Goal: Contribute content: Contribute content

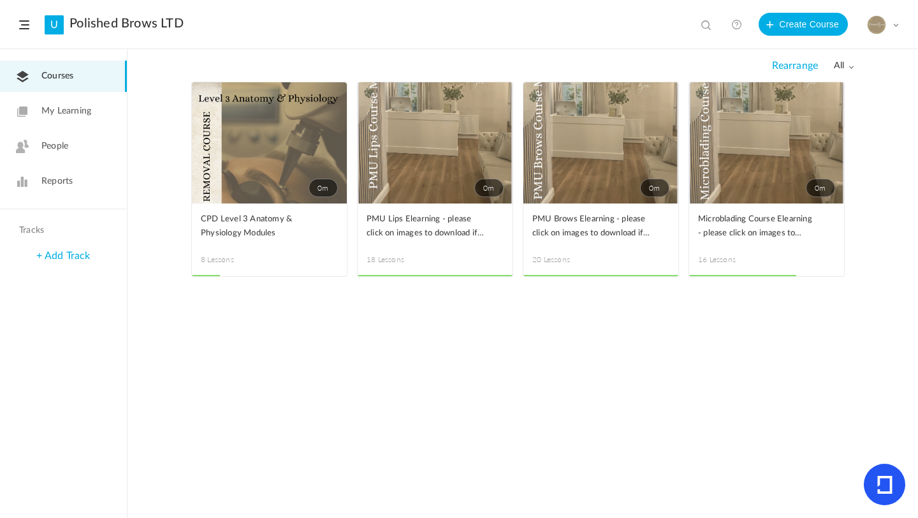
click at [59, 182] on span "Reports" at bounding box center [56, 181] width 31 height 13
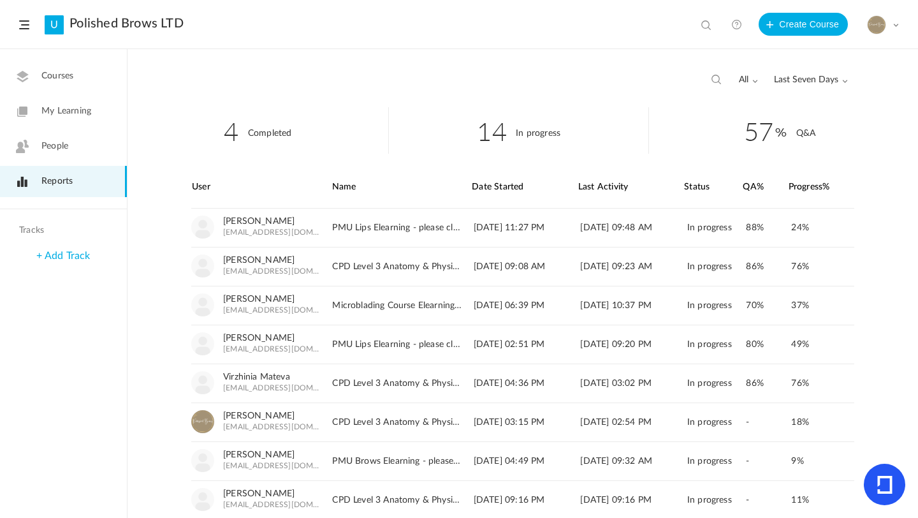
click at [80, 115] on span "My Learning" at bounding box center [66, 111] width 50 height 13
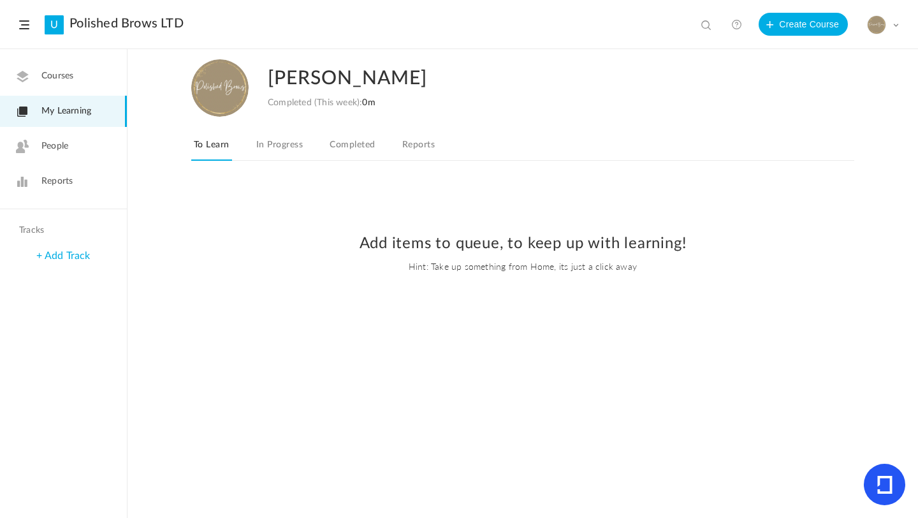
click at [69, 80] on span "Courses" at bounding box center [57, 76] width 32 height 13
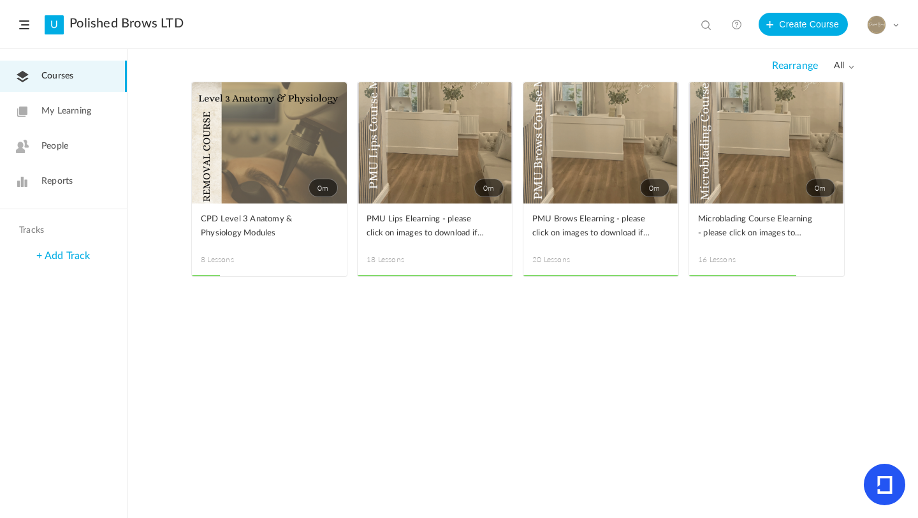
click at [420, 146] on link "0m" at bounding box center [435, 142] width 155 height 121
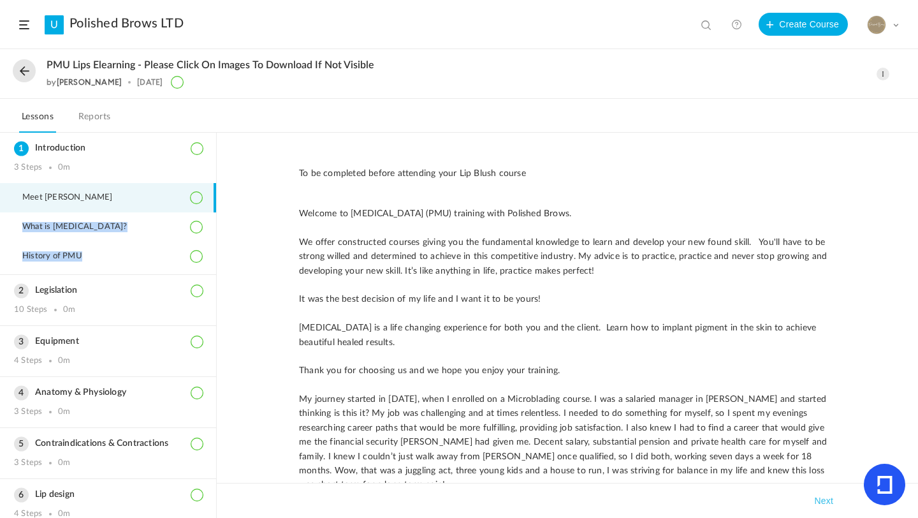
drag, startPoint x: 216, startPoint y: 217, endPoint x: 215, endPoint y: 251, distance: 34.5
click at [215, 253] on aside "Introduction 3 Steps 0m Meet [PERSON_NAME] What is [MEDICAL_DATA]? History of P…" at bounding box center [108, 325] width 217 height 385
click at [278, 158] on div "To be completed before attending your Lip Blush course Welcome to [MEDICAL_DATA…" at bounding box center [568, 325] width 702 height 385
click at [77, 295] on h3 "Legislation" at bounding box center [108, 290] width 188 height 11
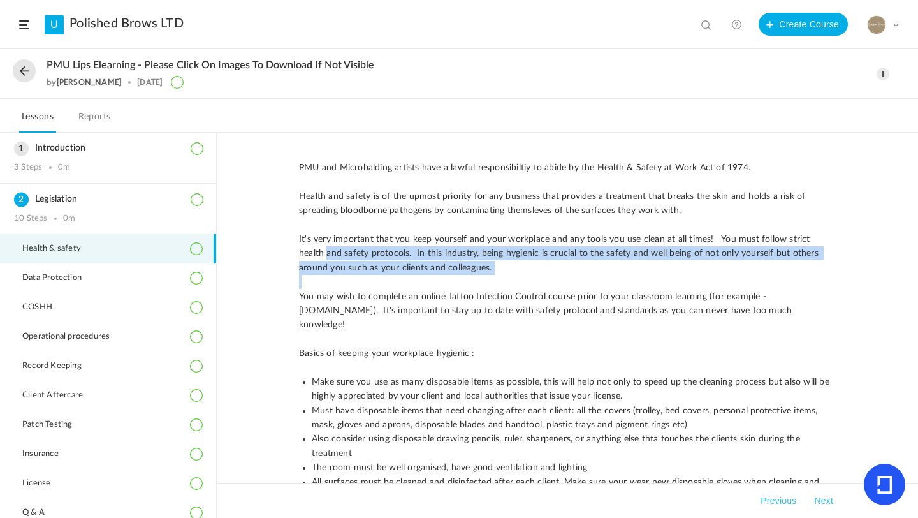
drag, startPoint x: 217, startPoint y: 248, endPoint x: 217, endPoint y: 290, distance: 42.1
click at [217, 291] on div "PMU and Microbalding artists have a lawful responsibiltiy to abide by the Healt…" at bounding box center [568, 325] width 702 height 385
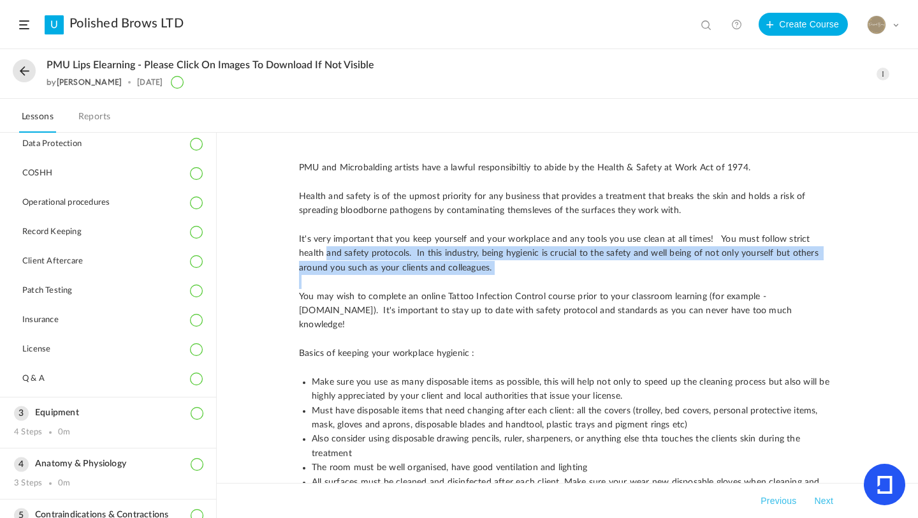
scroll to position [133, 0]
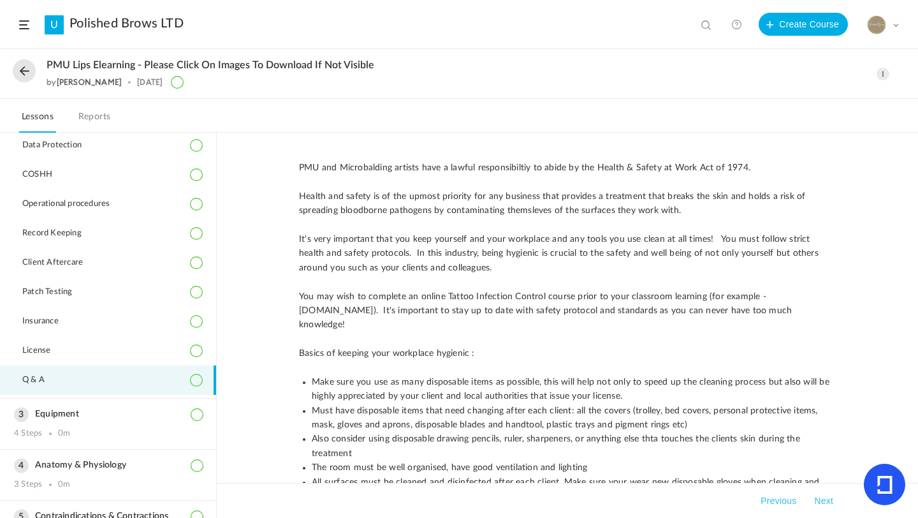
click at [48, 376] on span "Q & A" at bounding box center [41, 380] width 38 height 10
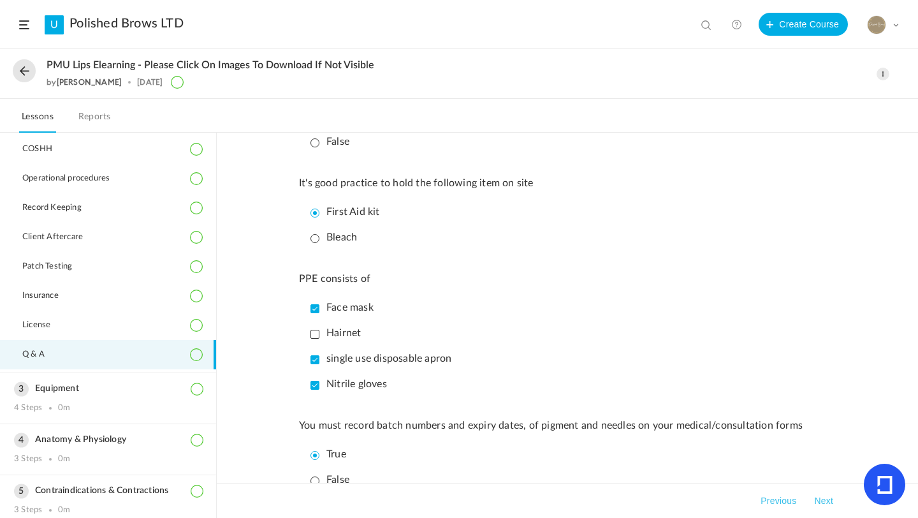
scroll to position [594, 0]
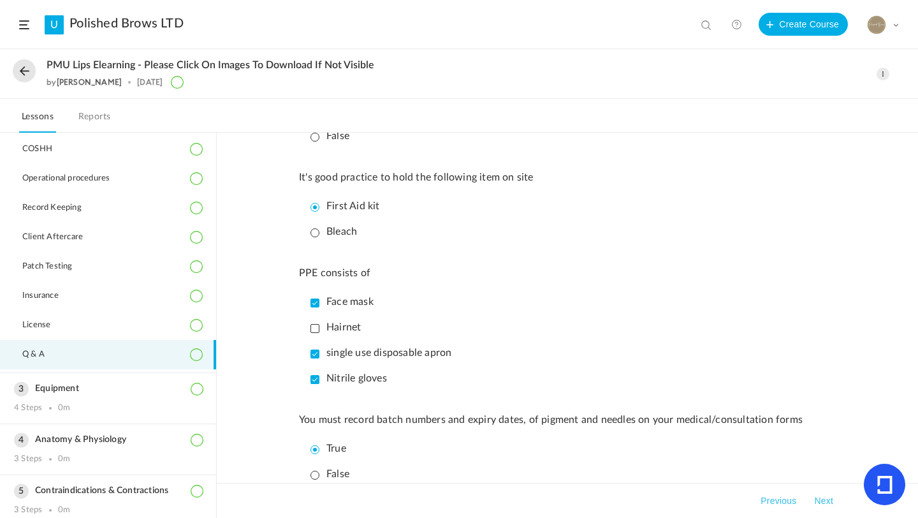
drag, startPoint x: 918, startPoint y: 317, endPoint x: 918, endPoint y: 276, distance: 41.5
click at [918, 290] on div "You can tattoo a minor? True False All tools should be single use and disposabl…" at bounding box center [568, 325] width 702 height 385
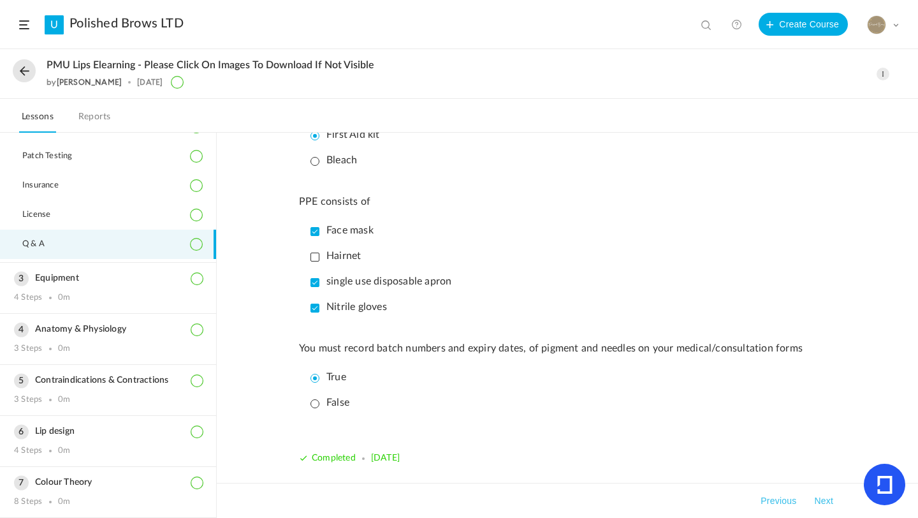
scroll to position [260, 0]
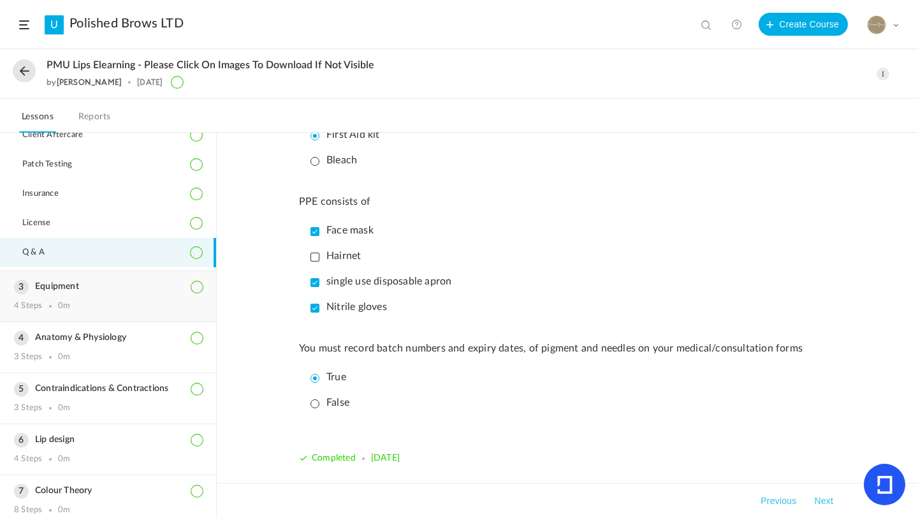
click at [33, 283] on h3 "Equipment" at bounding box center [108, 286] width 188 height 11
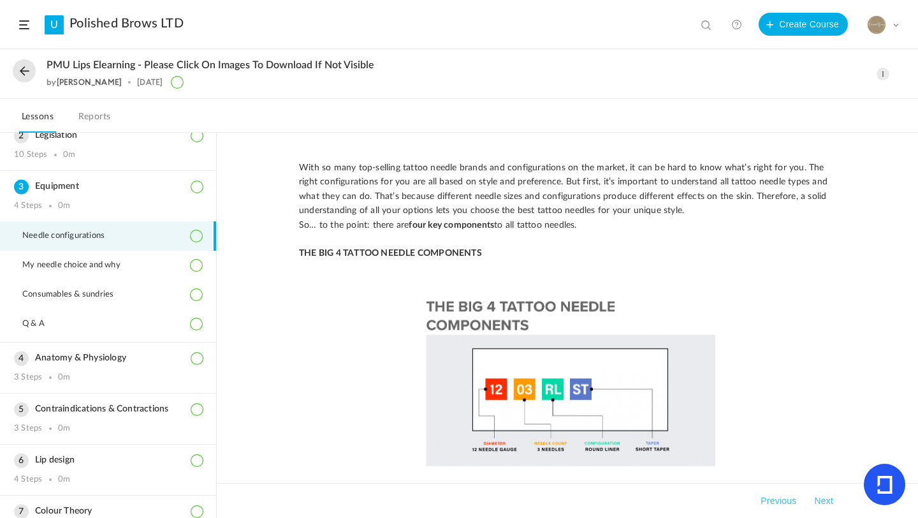
scroll to position [70, 0]
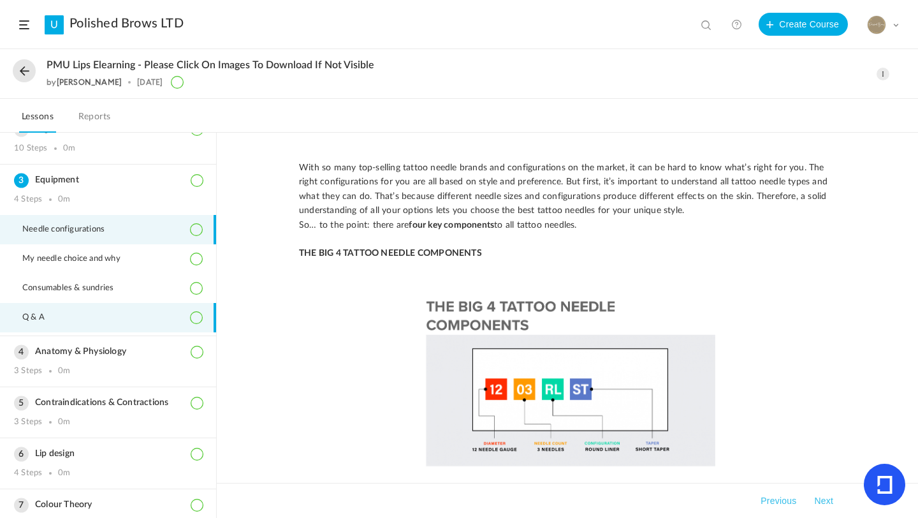
click at [82, 317] on li "Q & A" at bounding box center [108, 317] width 216 height 29
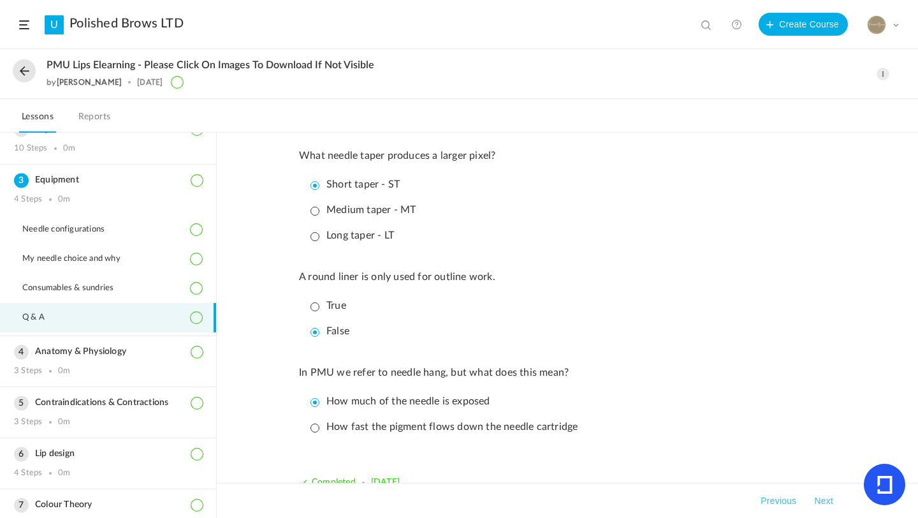
scroll to position [604, 0]
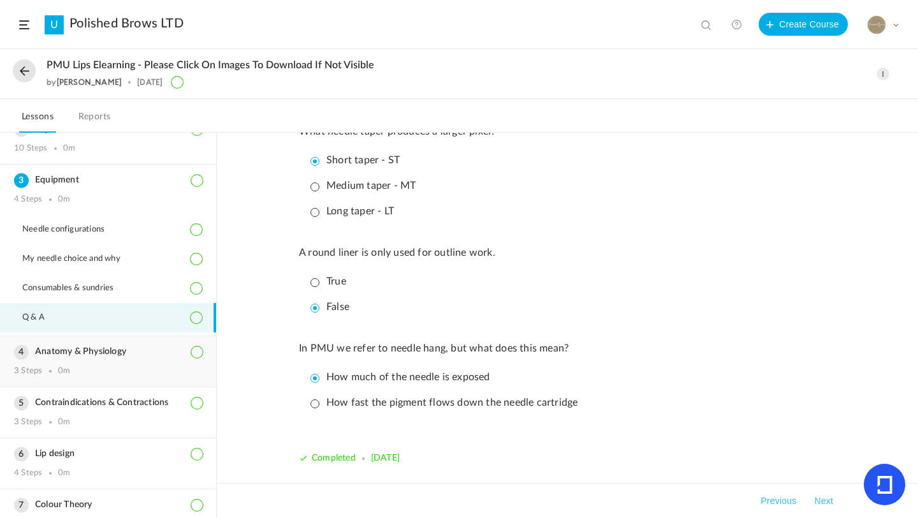
click at [99, 348] on h3 "Anatomy & Physiology" at bounding box center [108, 351] width 188 height 11
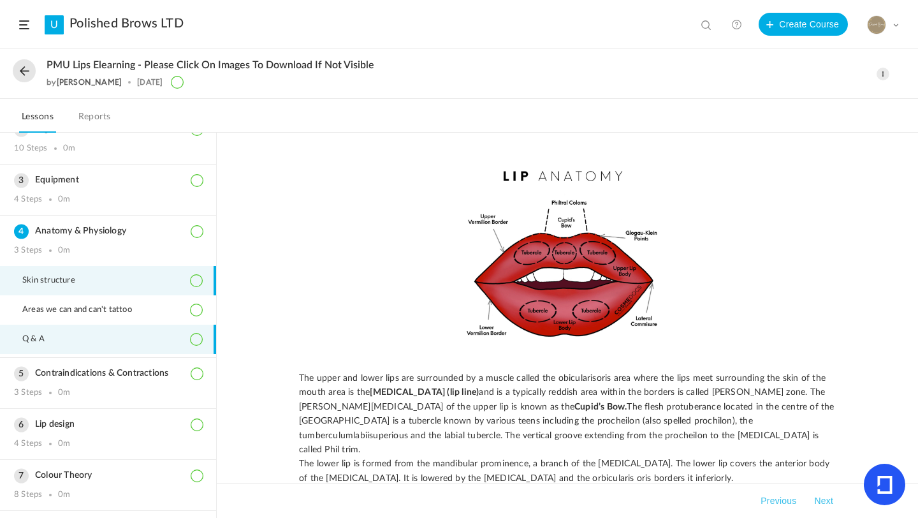
click at [71, 348] on li "Q & A" at bounding box center [108, 339] width 216 height 29
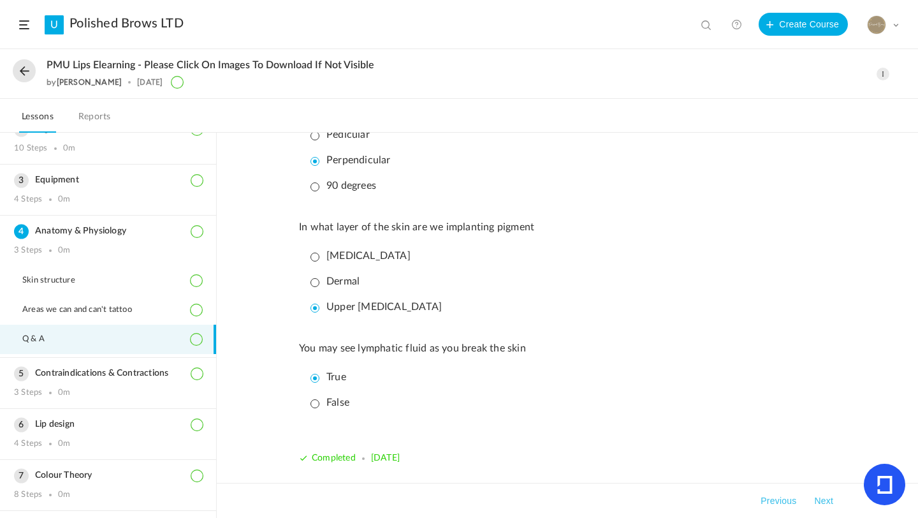
scroll to position [681, 0]
click at [126, 376] on h3 "Contraindications & Contractions" at bounding box center [108, 373] width 188 height 11
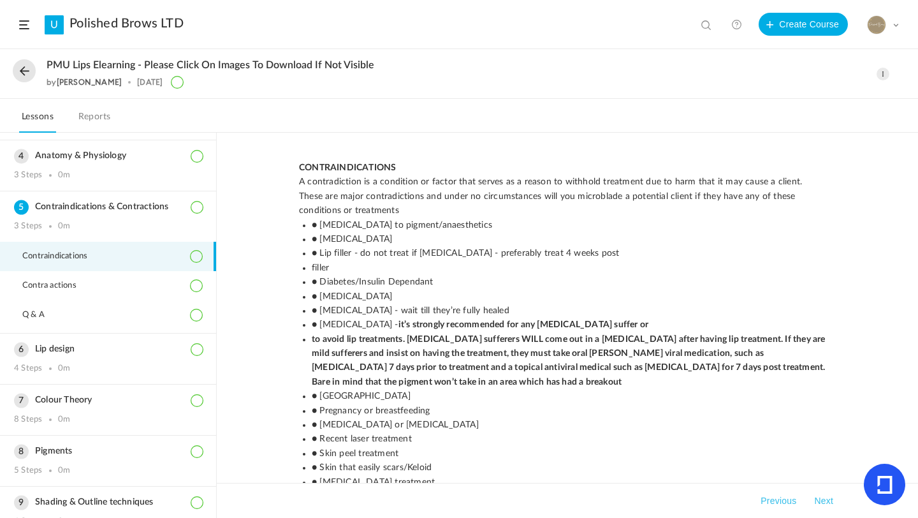
scroll to position [137, 0]
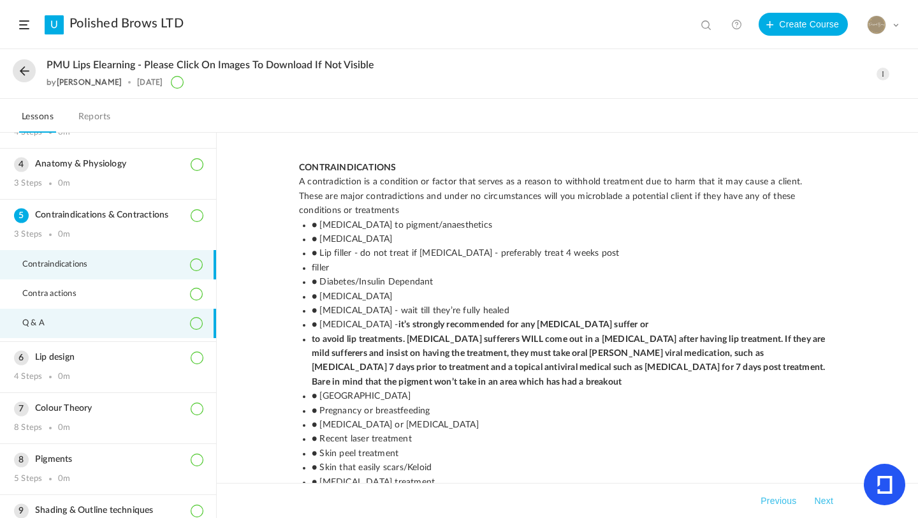
click at [57, 319] on span "Q & A" at bounding box center [41, 323] width 38 height 10
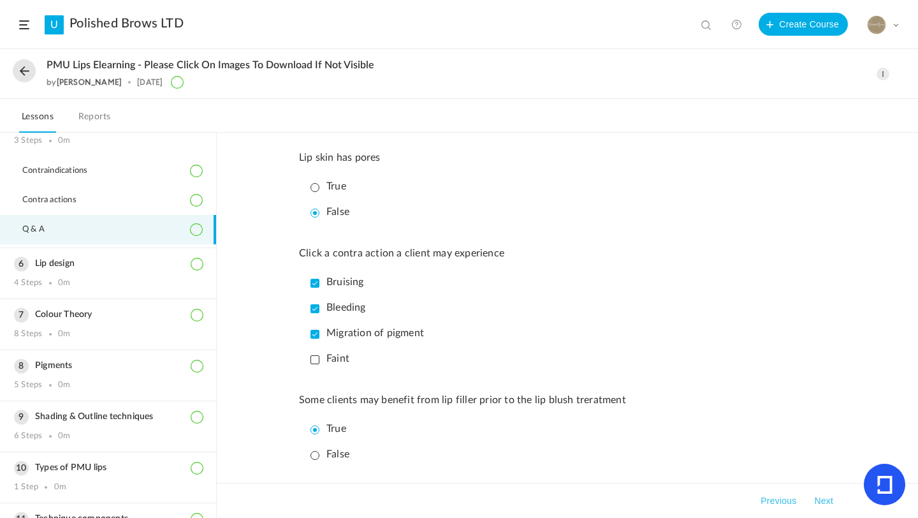
scroll to position [232, 0]
click at [47, 263] on h3 "Lip design" at bounding box center [108, 262] width 188 height 11
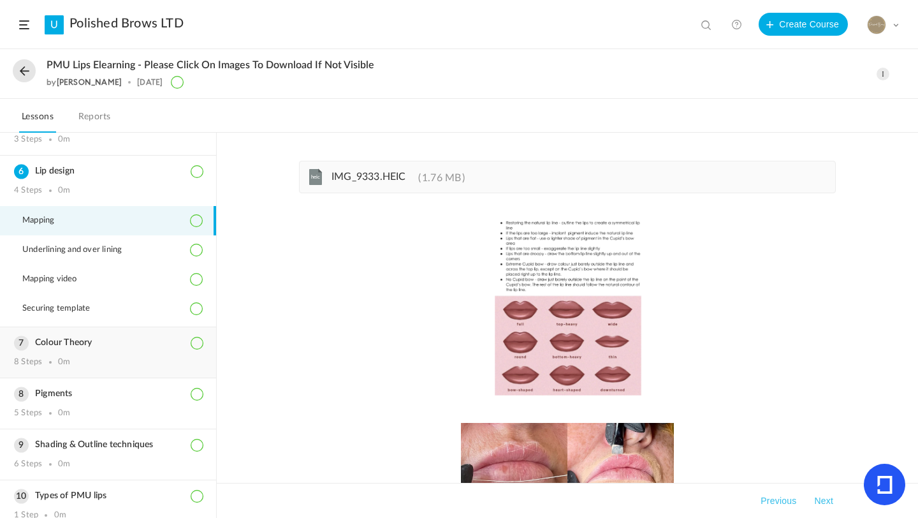
click at [95, 339] on h3 "Colour Theory" at bounding box center [108, 342] width 188 height 11
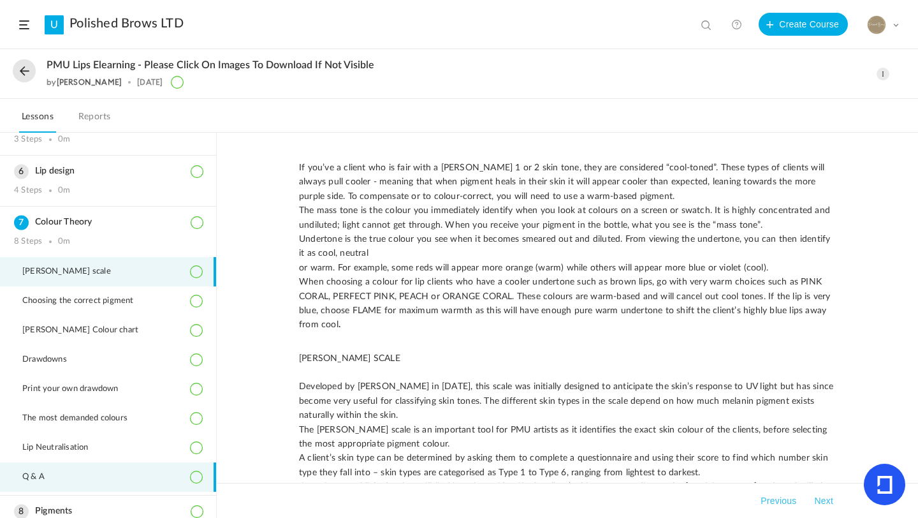
click at [36, 478] on span "Q & A" at bounding box center [41, 477] width 38 height 10
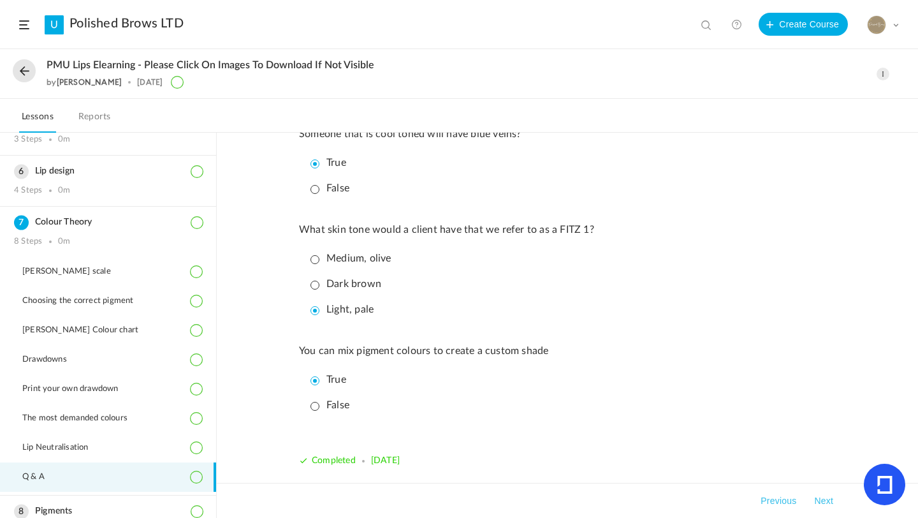
scroll to position [520, 0]
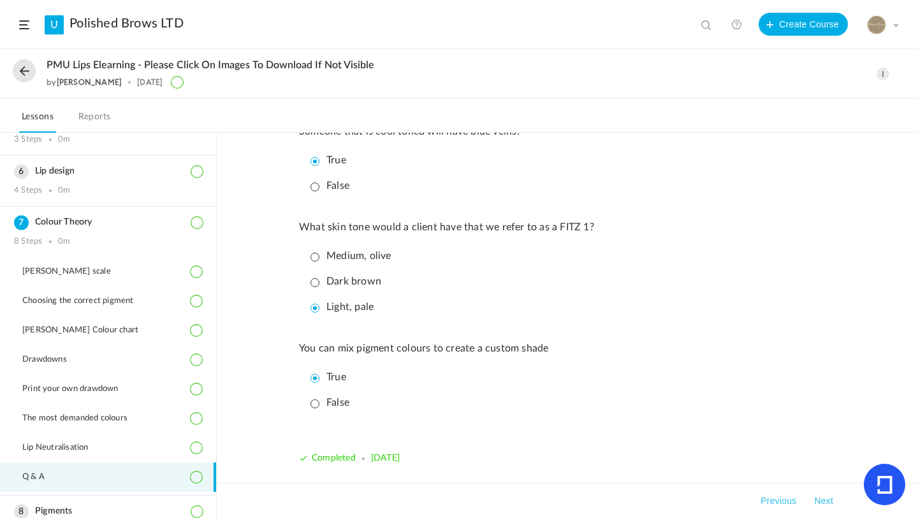
click at [23, 73] on button at bounding box center [24, 70] width 23 height 23
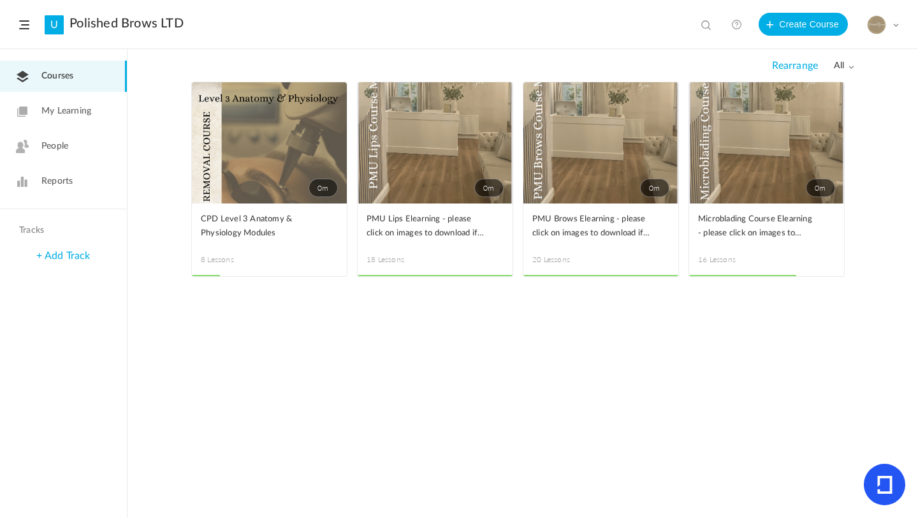
click at [0, 0] on span at bounding box center [0, 0] width 0 height 0
click at [0, 0] on link "Edit" at bounding box center [0, 0] width 0 height 0
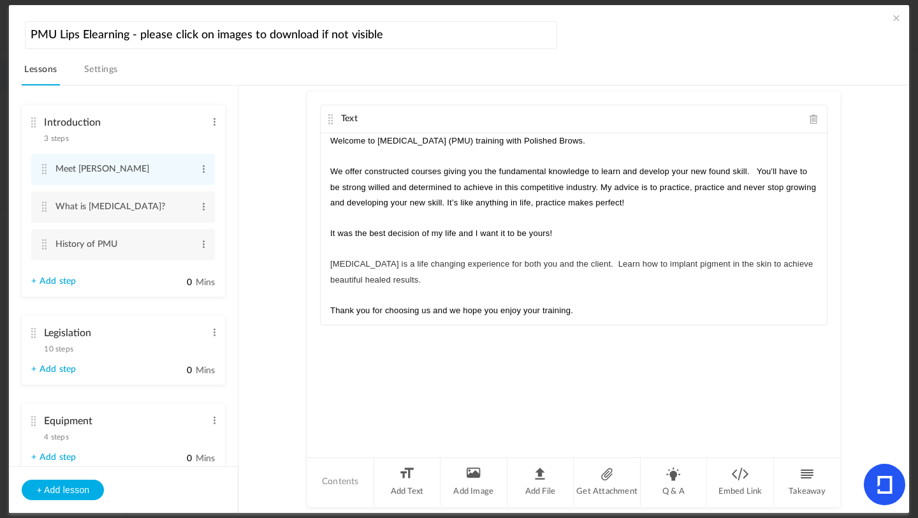
click at [69, 351] on span "10 steps" at bounding box center [58, 349] width 29 height 8
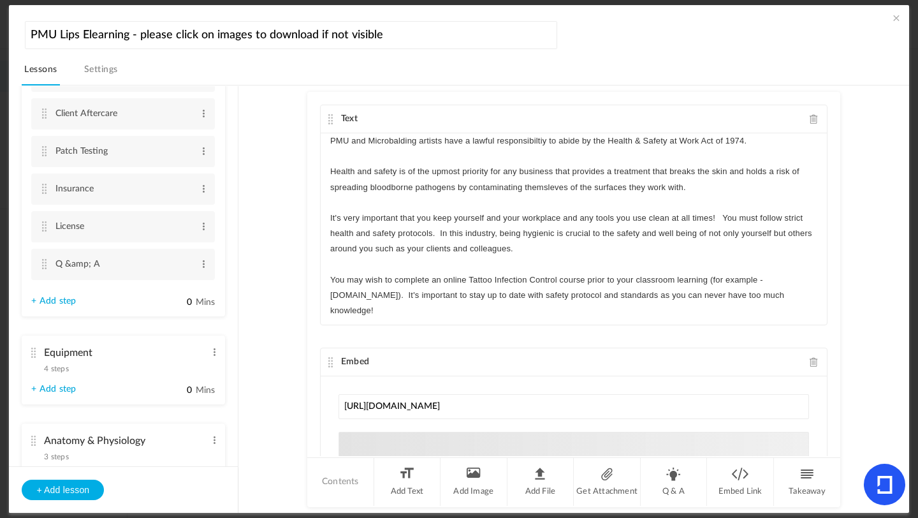
scroll to position [323, 0]
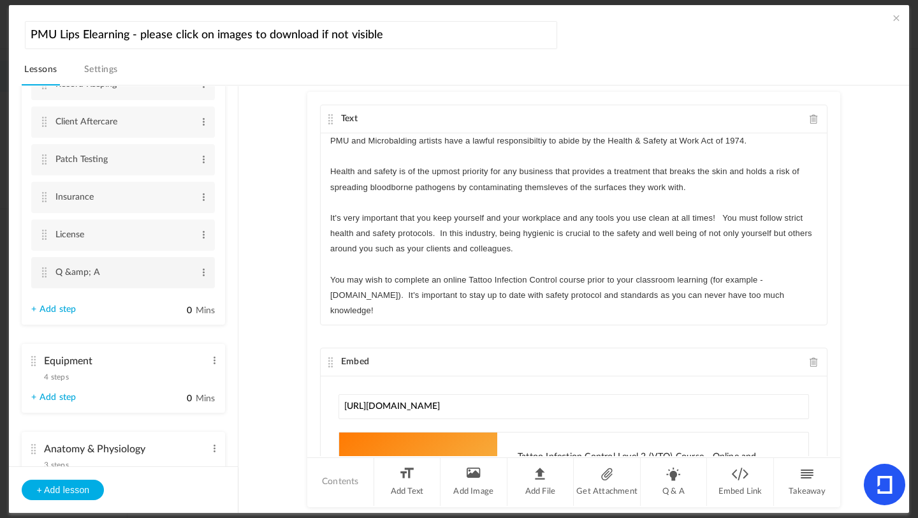
click at [48, 274] on li "Q &amp; A Edit Delete" at bounding box center [123, 272] width 184 height 31
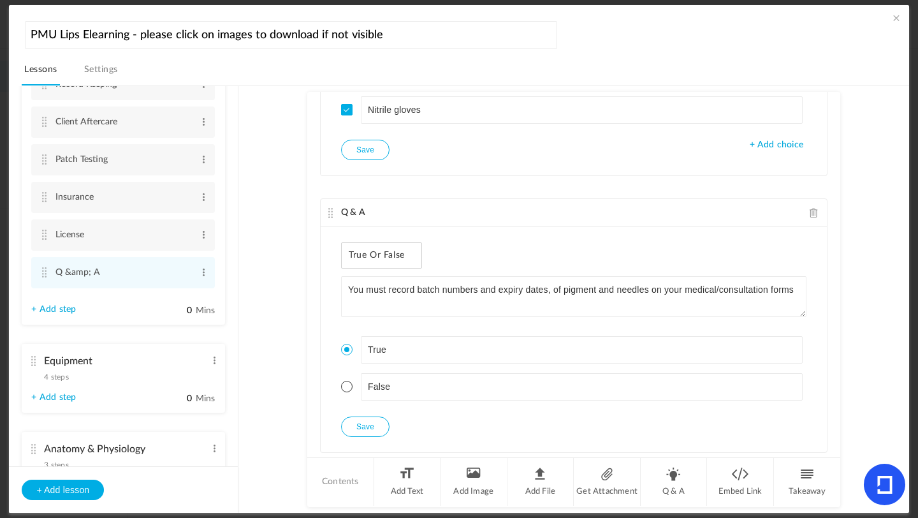
scroll to position [2263, 0]
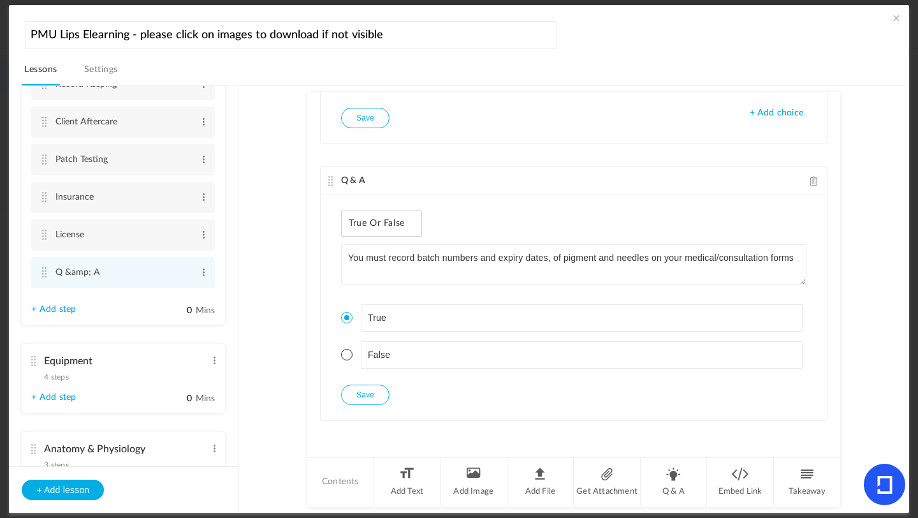
click at [63, 374] on span "4 steps" at bounding box center [56, 377] width 24 height 8
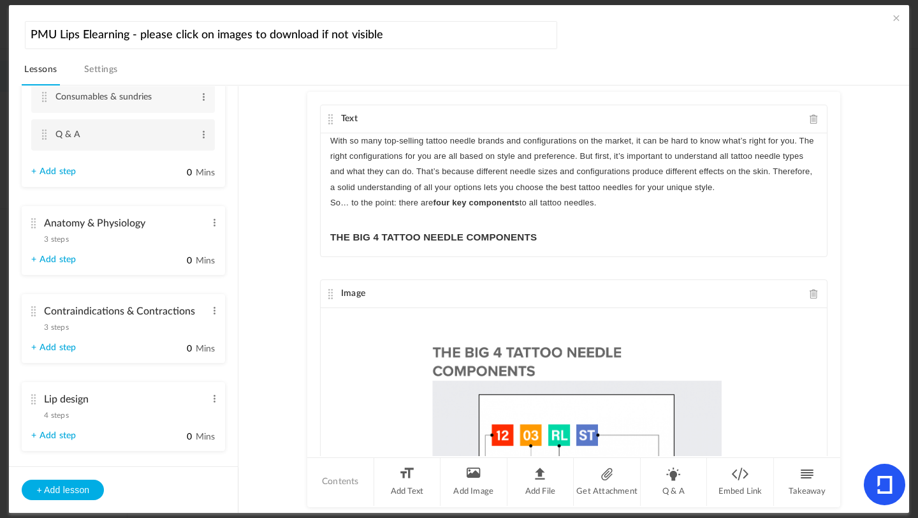
click at [47, 134] on cite at bounding box center [44, 134] width 9 height 10
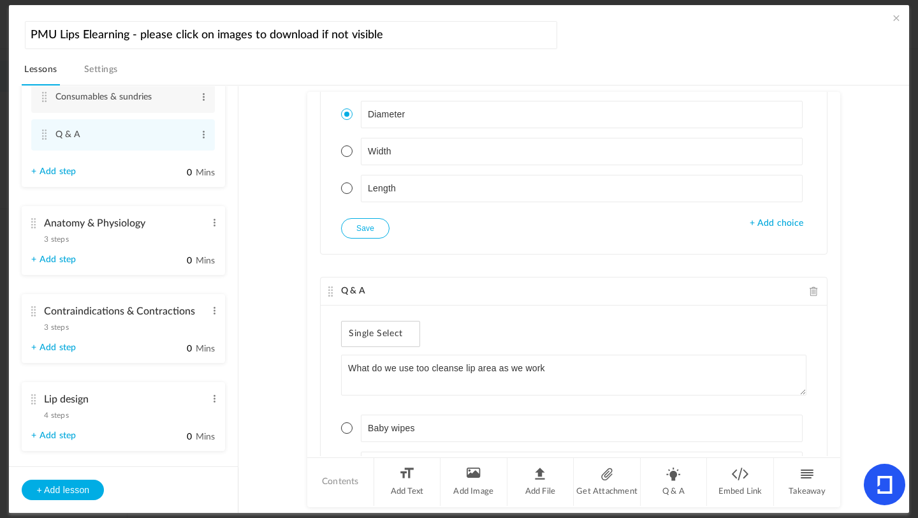
scroll to position [458, 0]
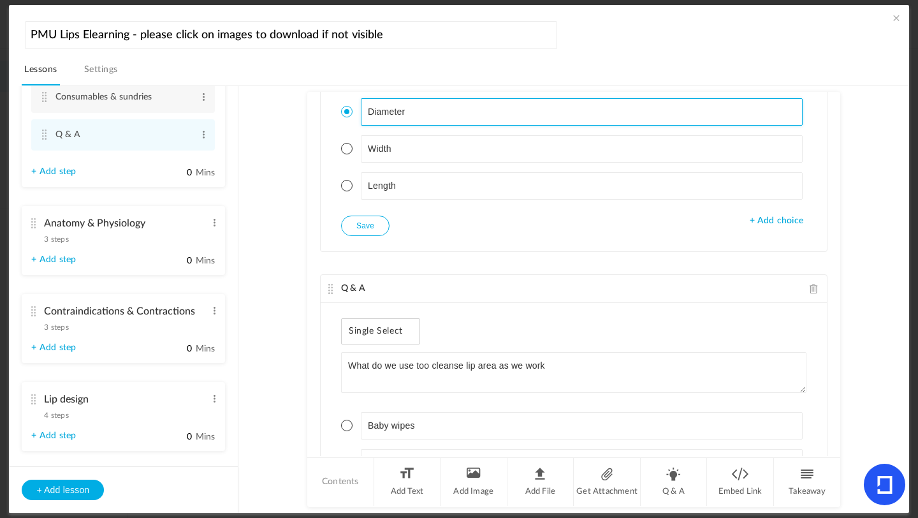
click at [367, 109] on input "Diameter" at bounding box center [582, 111] width 443 height 27
type input "Needle Diameter"
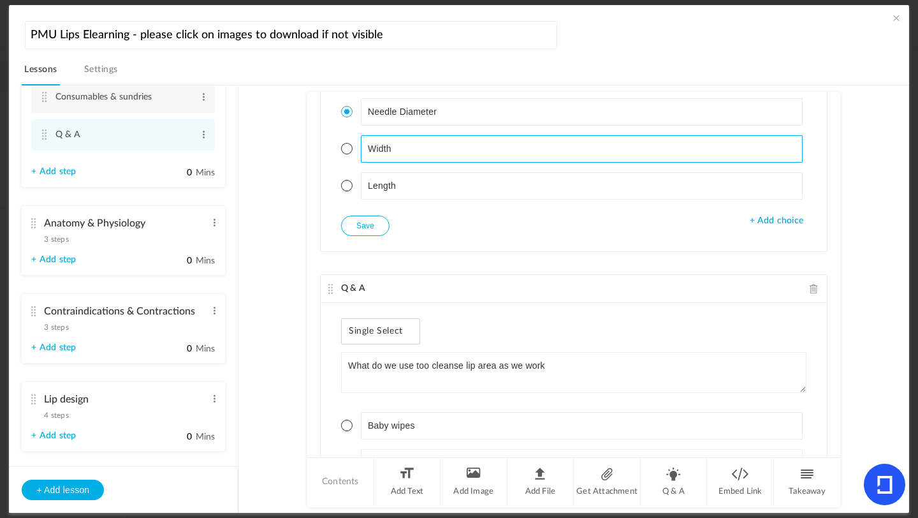
click at [364, 151] on input "Width" at bounding box center [582, 148] width 443 height 27
type input "Needle Width"
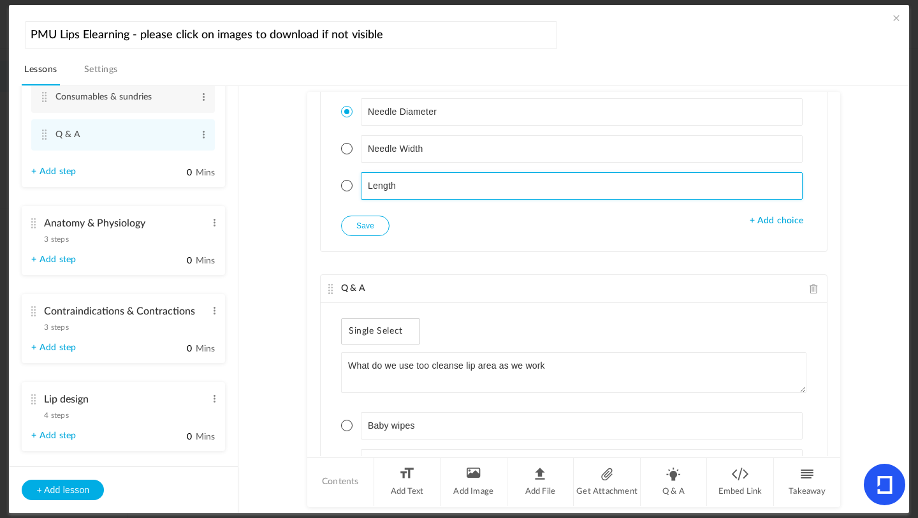
click at [364, 188] on input "Length" at bounding box center [582, 185] width 443 height 27
type input "Needle Length"
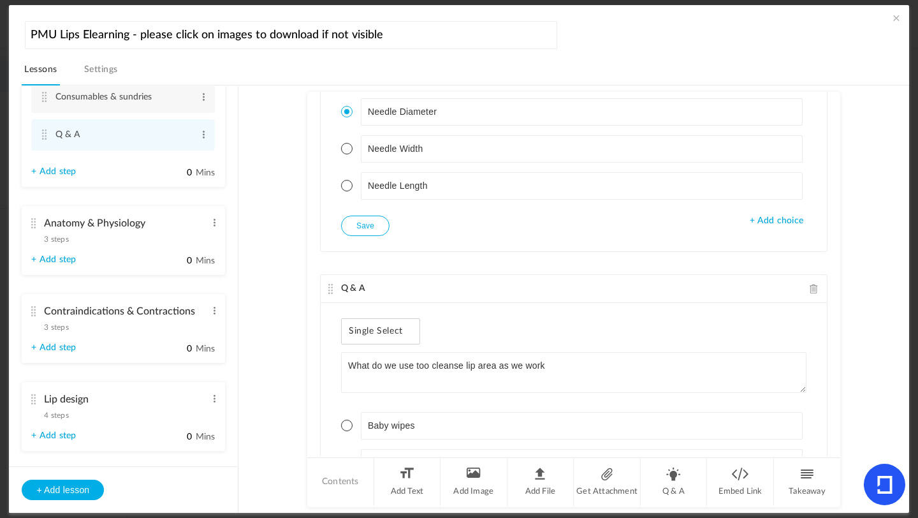
click at [355, 230] on button "Save" at bounding box center [365, 226] width 48 height 20
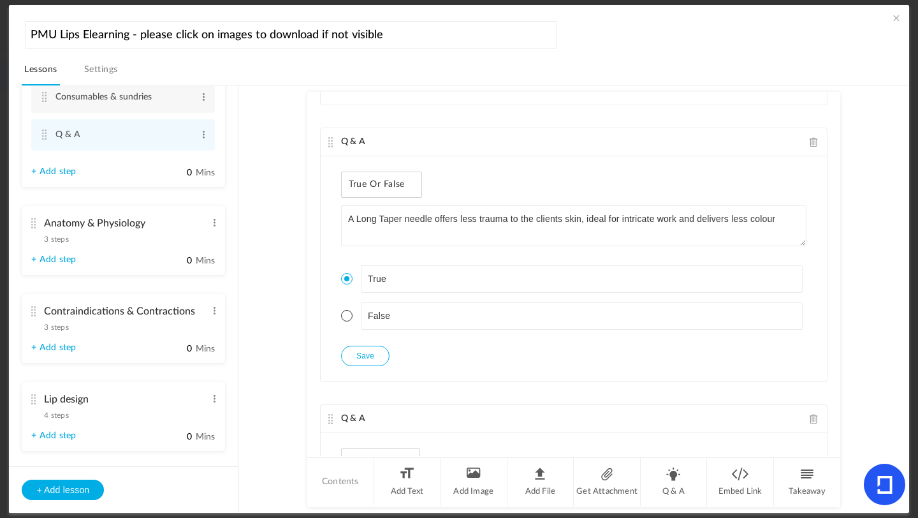
scroll to position [1235, 0]
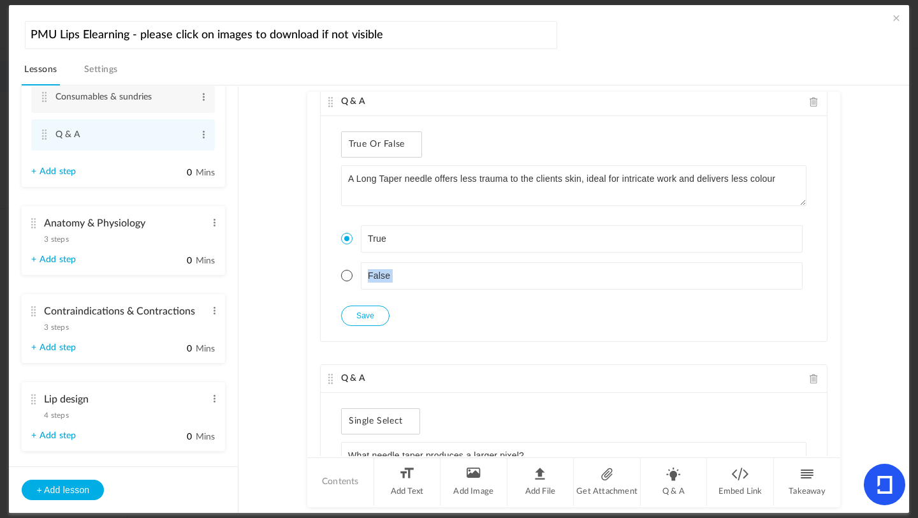
drag, startPoint x: 839, startPoint y: 327, endPoint x: 837, endPoint y: 360, distance: 33.2
click at [837, 362] on au-course-substep "Q & A Single Select How many needles are in a 3 rllt 0.35 mm? 3.35 0.35 3 + Add…" at bounding box center [574, 299] width 640 height 428
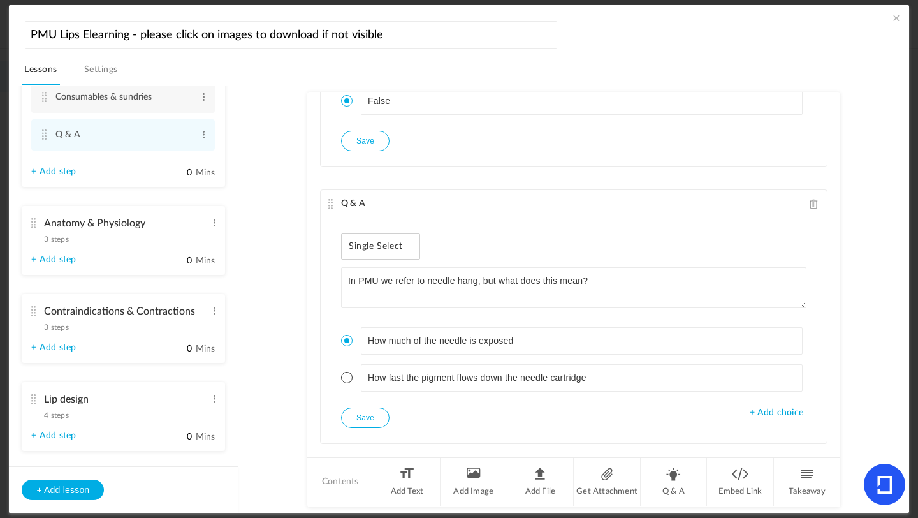
scroll to position [2024, 0]
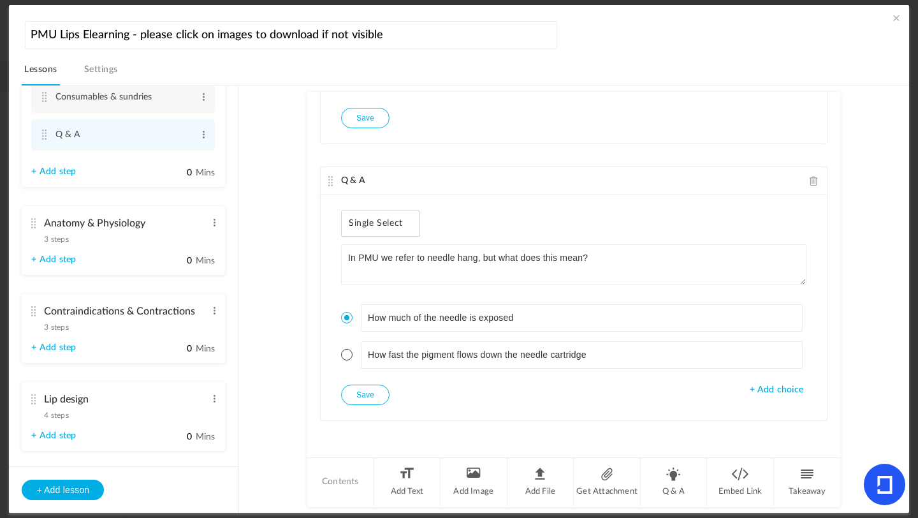
click at [53, 243] on span "3 steps" at bounding box center [56, 239] width 24 height 8
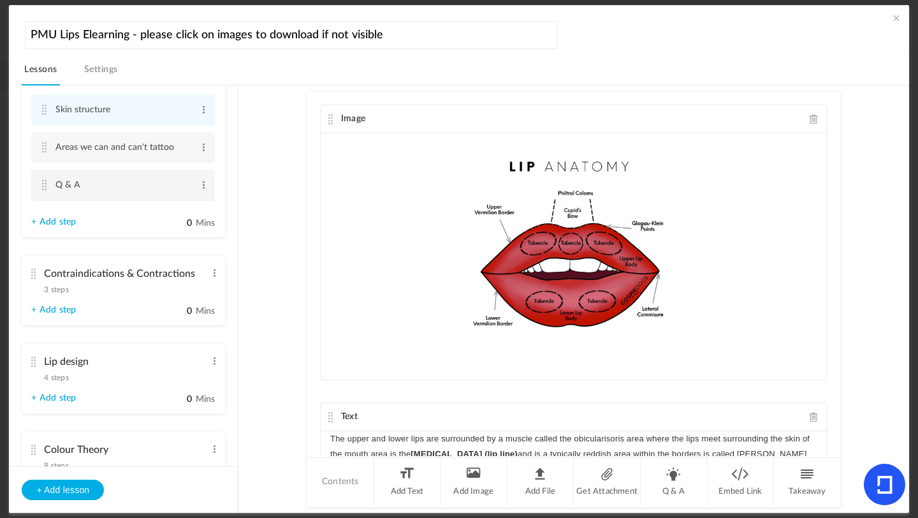
click at [45, 190] on cite at bounding box center [44, 185] width 9 height 10
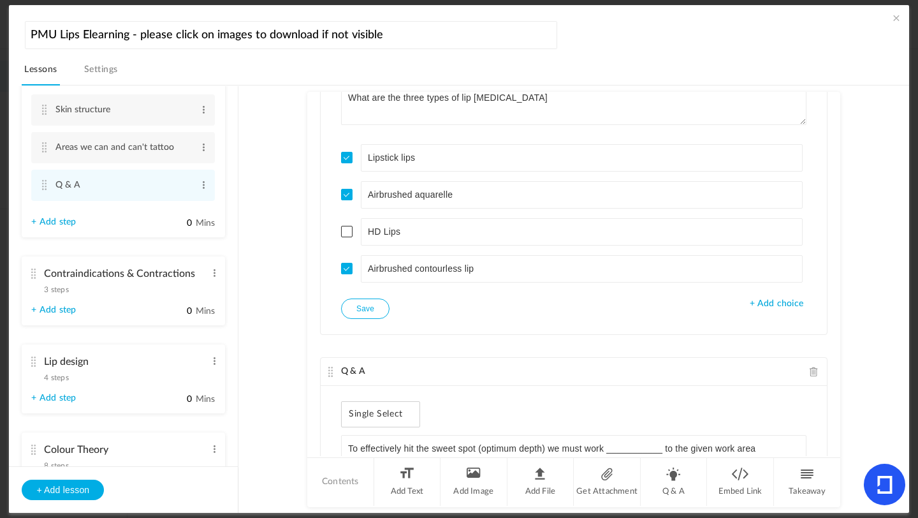
scroll to position [1303, 0]
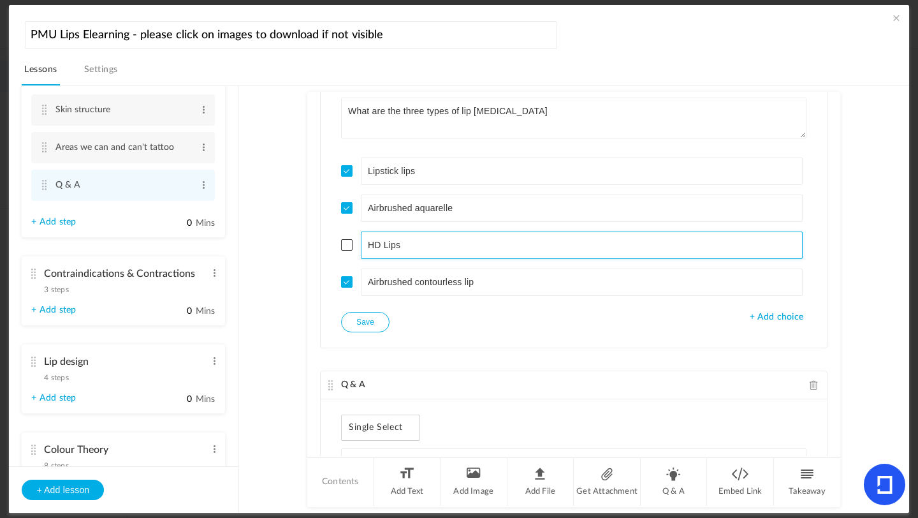
click at [379, 244] on input "HD Lips" at bounding box center [582, 245] width 443 height 27
type input "HR Lips"
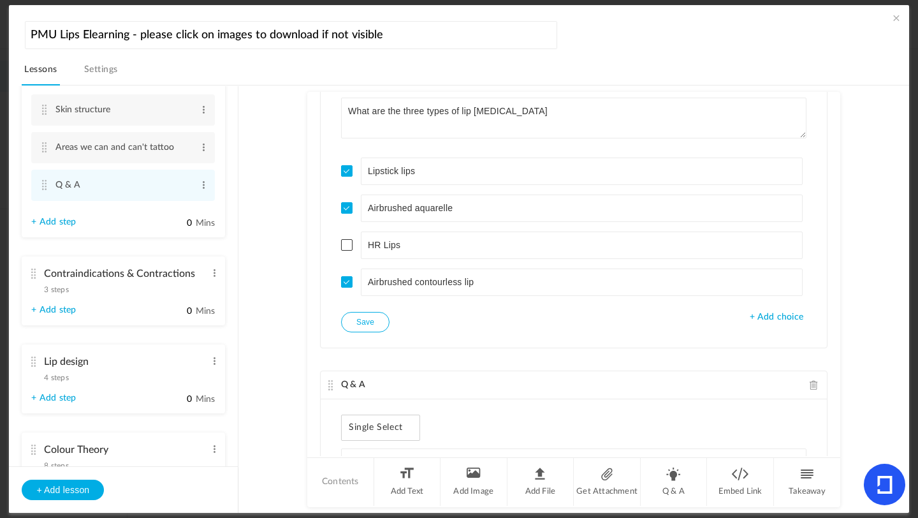
click at [372, 325] on button "Save" at bounding box center [365, 322] width 48 height 20
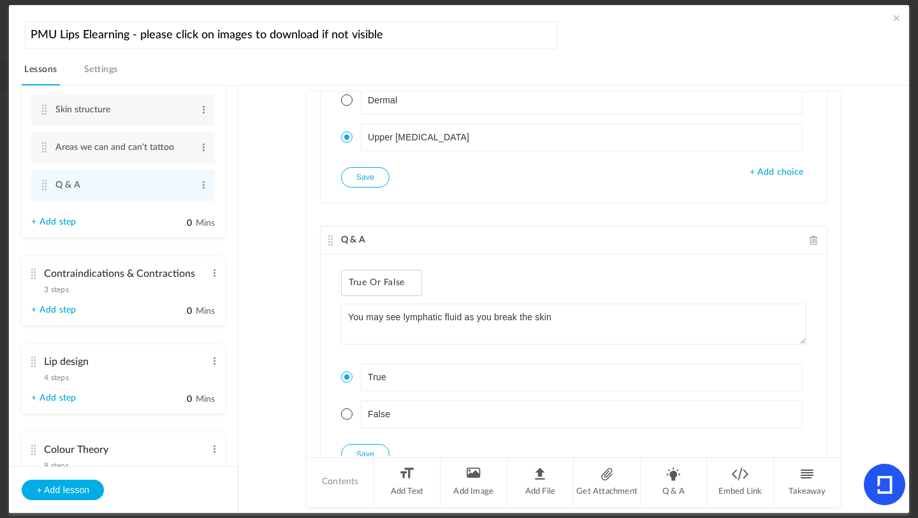
scroll to position [2095, 0]
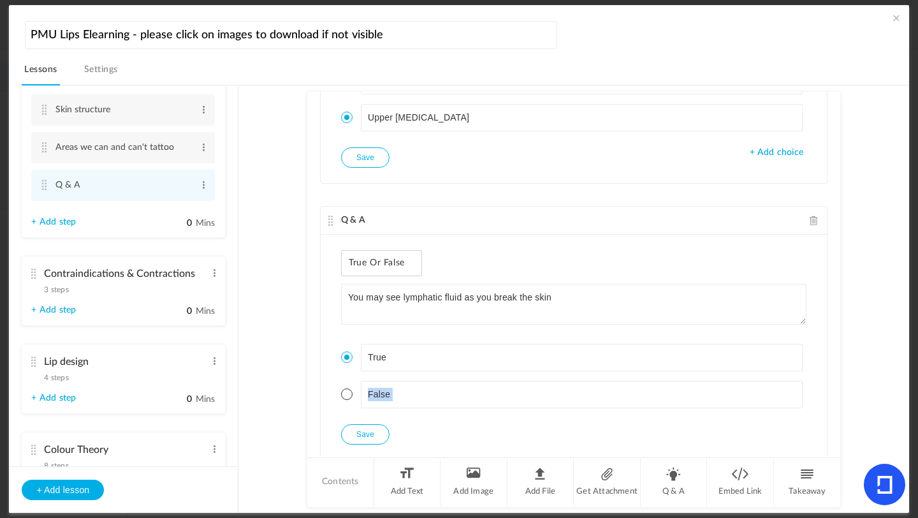
click at [839, 451] on au-course-substep "Q & A Single Select The lip tissue is made up of how much water? 60% 80% 50% + …" at bounding box center [574, 299] width 640 height 428
click at [52, 290] on span "3 steps" at bounding box center [56, 290] width 24 height 8
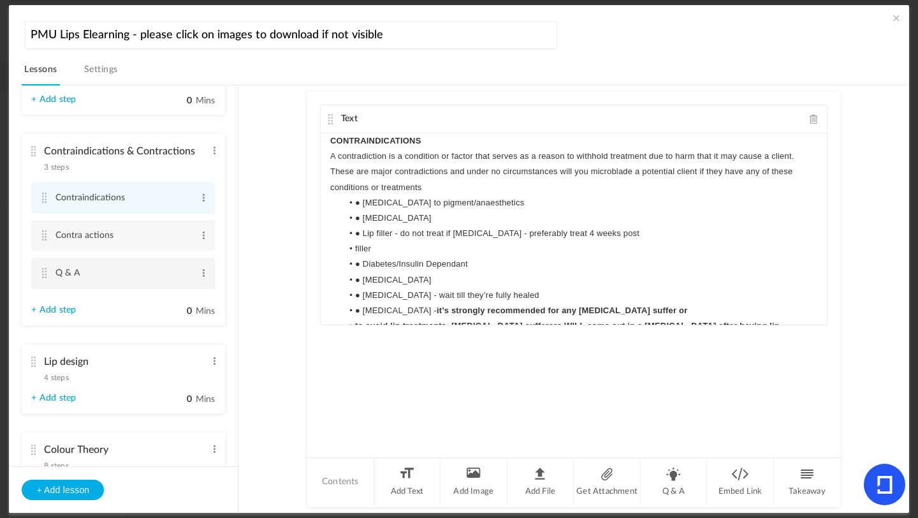
click at [50, 279] on li "Q & A Edit Delete" at bounding box center [123, 273] width 184 height 31
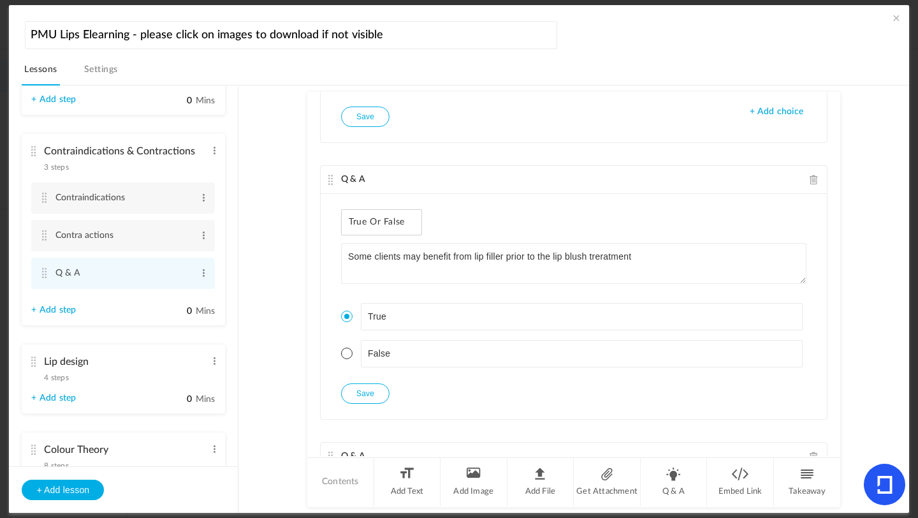
scroll to position [1016, 0]
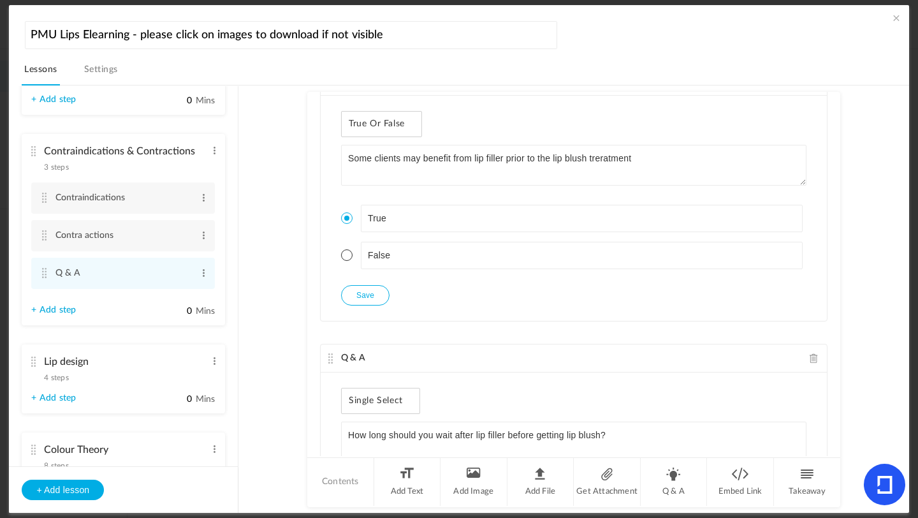
drag, startPoint x: 833, startPoint y: 407, endPoint x: 833, endPoint y: 424, distance: 17.2
click at [833, 425] on div "Q & A Multi Select Click all relevant contraindications below [MEDICAL_DATA] Br…" at bounding box center [573, 274] width 533 height 364
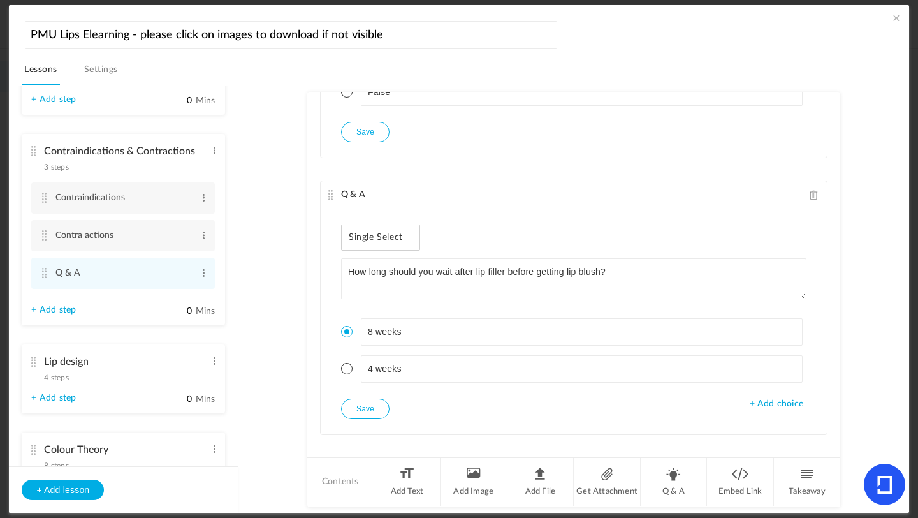
scroll to position [1193, 0]
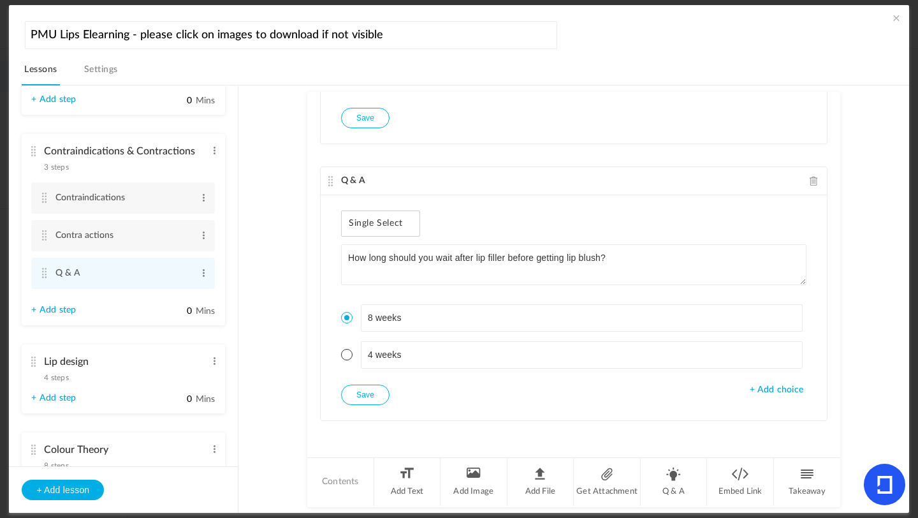
click at [56, 380] on span "4 steps" at bounding box center [56, 378] width 24 height 8
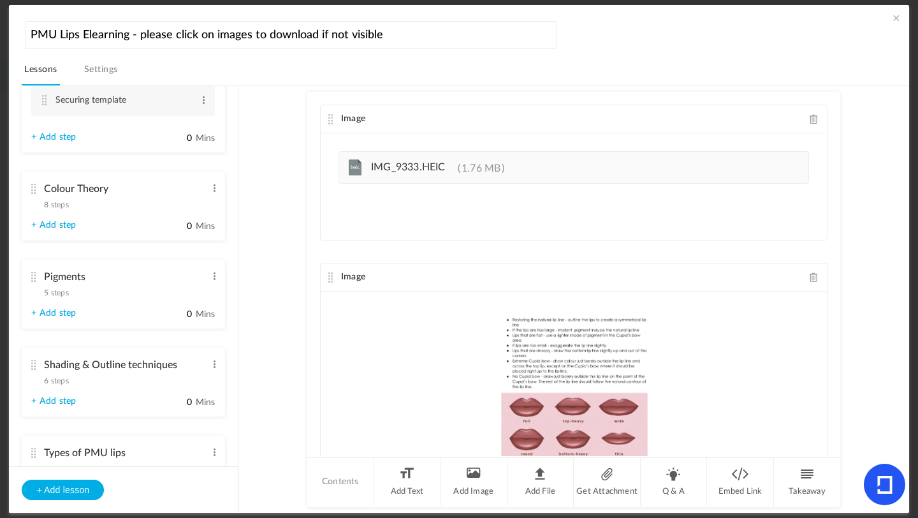
scroll to position [611, 0]
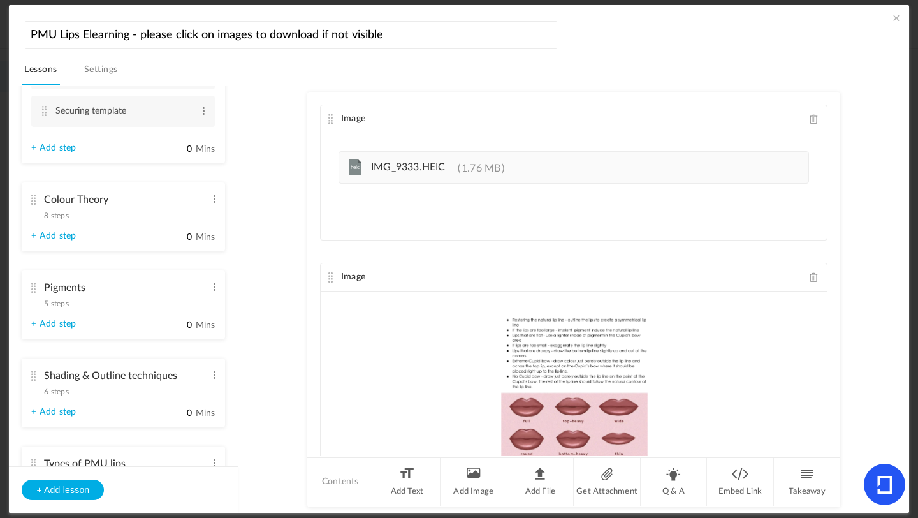
click at [55, 219] on span "8 steps" at bounding box center [56, 216] width 24 height 8
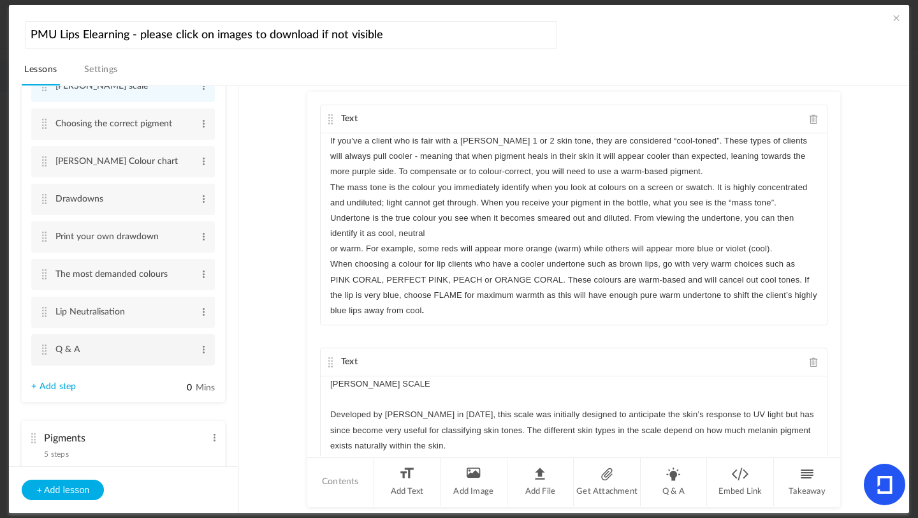
click at [64, 365] on li "Q & A Edit Delete" at bounding box center [123, 349] width 184 height 31
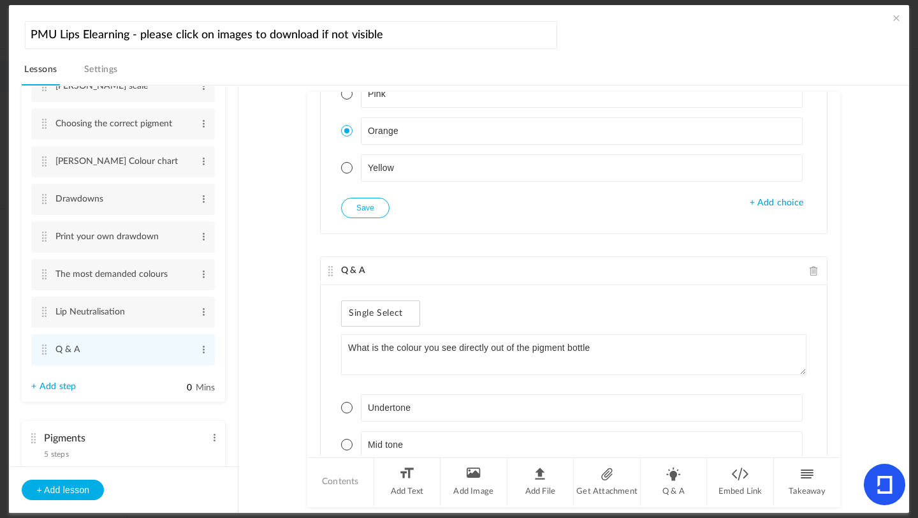
scroll to position [741, 0]
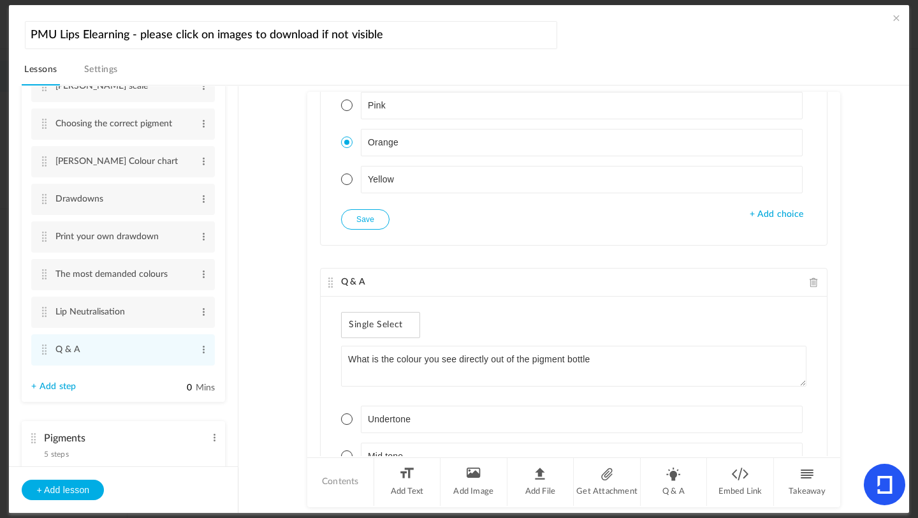
drag, startPoint x: 839, startPoint y: 269, endPoint x: 839, endPoint y: 325, distance: 56.1
click at [839, 327] on au-course-substep "Q & A Single Select What would happen if you chose a light coloured pigment on …" at bounding box center [574, 299] width 640 height 428
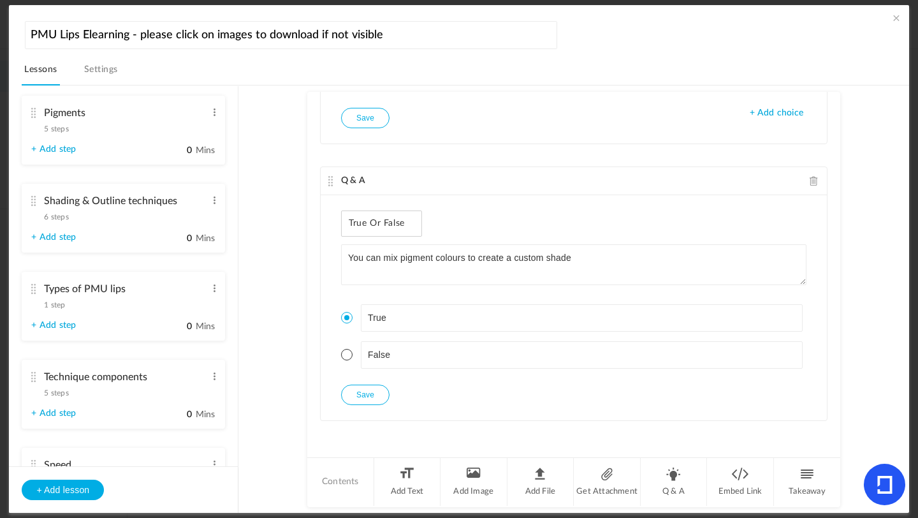
scroll to position [934, 0]
click at [50, 135] on span "5 steps" at bounding box center [56, 131] width 24 height 8
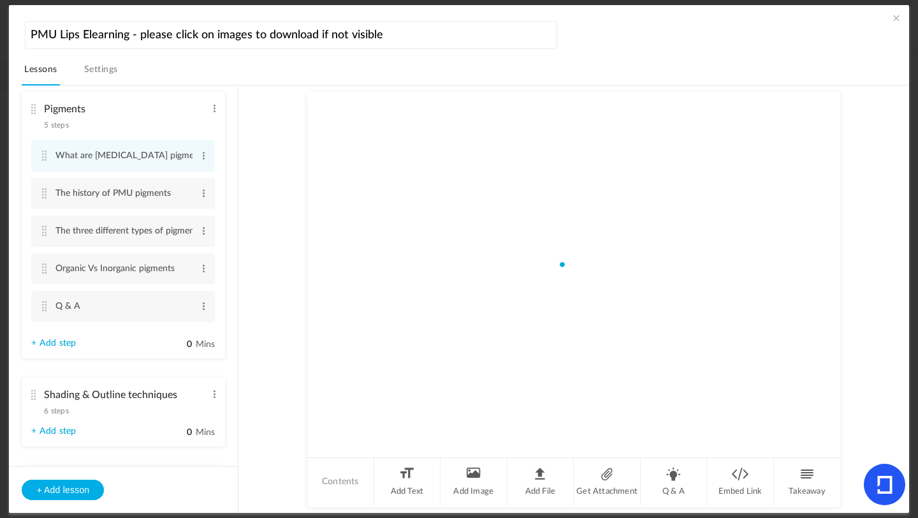
scroll to position [624, 0]
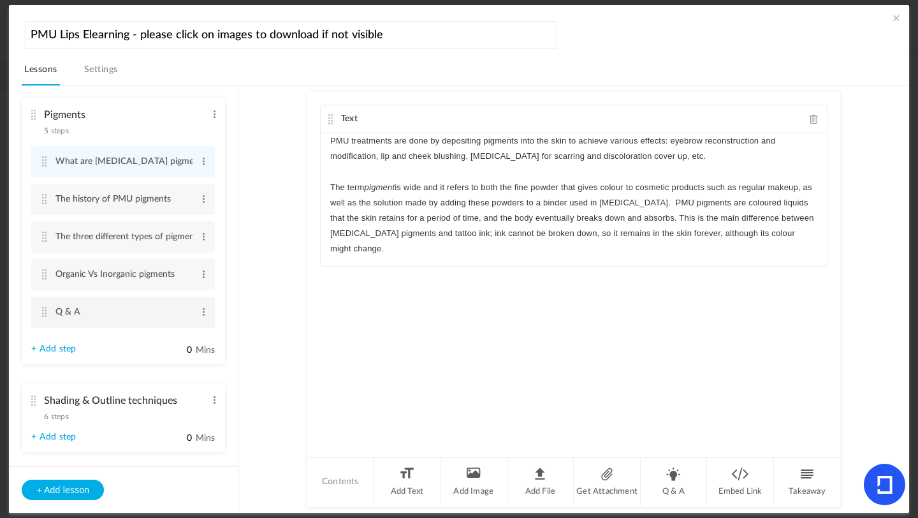
click at [45, 317] on cite at bounding box center [44, 312] width 9 height 10
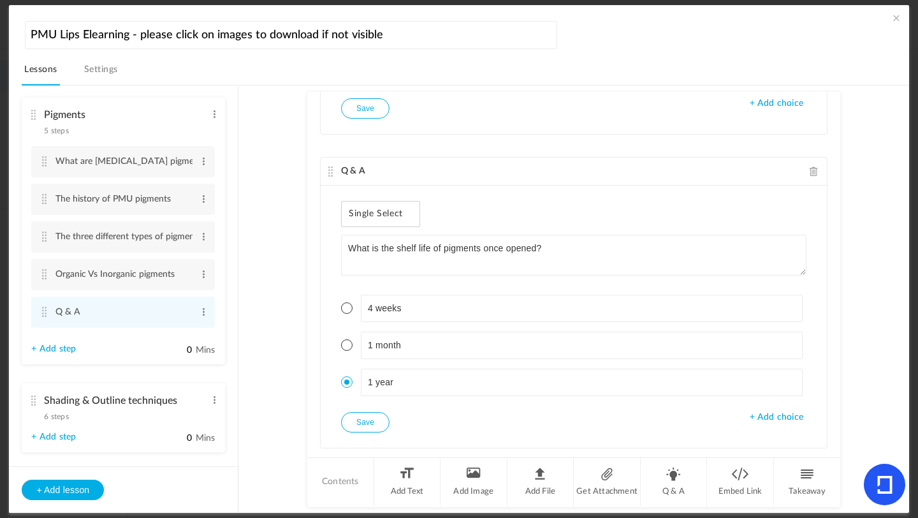
scroll to position [289, 0]
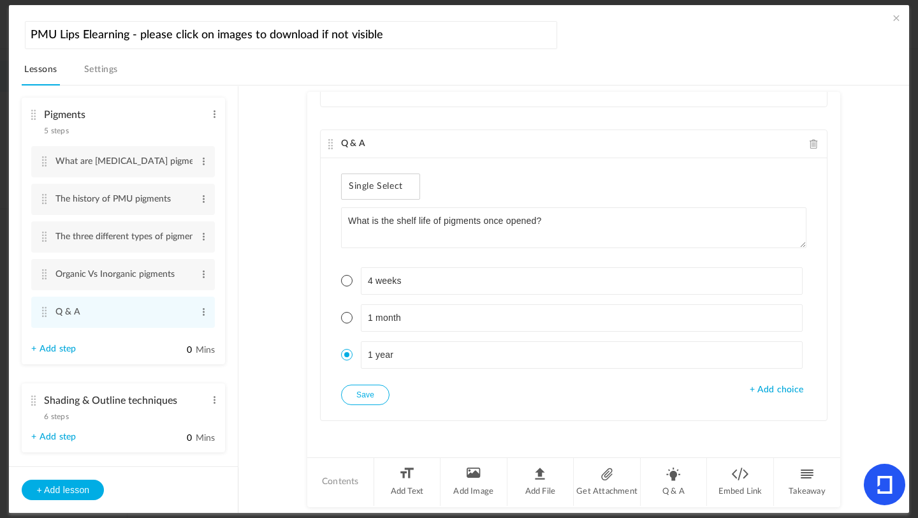
click at [57, 418] on span "6 steps" at bounding box center [56, 417] width 24 height 8
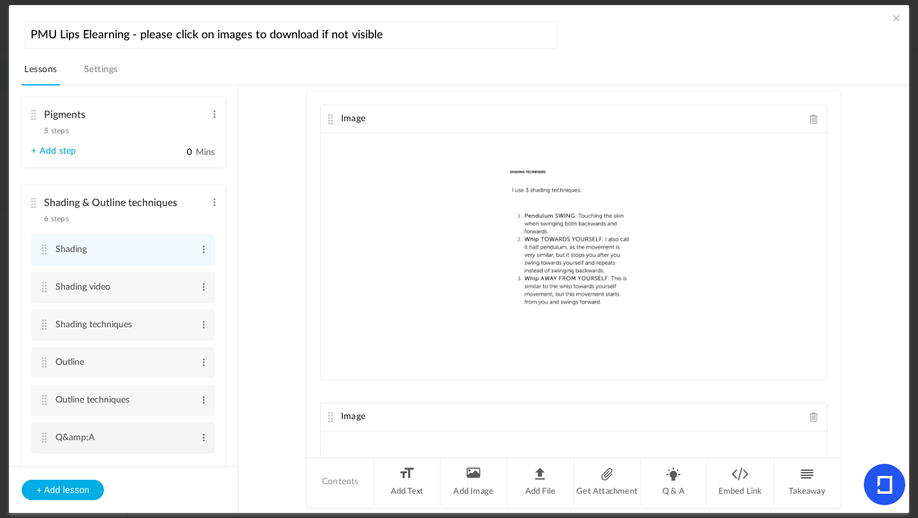
click at [40, 438] on cite at bounding box center [44, 437] width 9 height 10
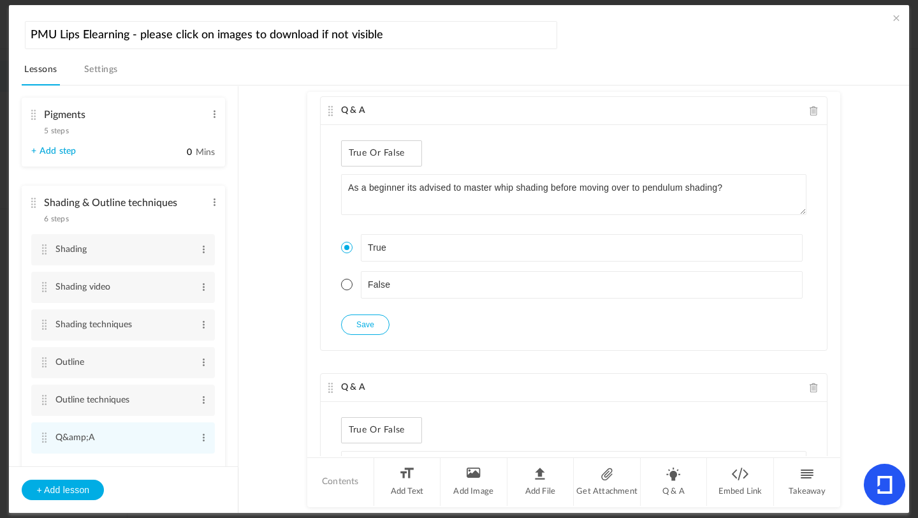
scroll to position [602, 0]
drag, startPoint x: 839, startPoint y: 257, endPoint x: 839, endPoint y: 296, distance: 38.9
click at [839, 298] on au-course-substep "Q & A Single Select Where are you most likely to use pendulum shading technique…" at bounding box center [574, 299] width 640 height 428
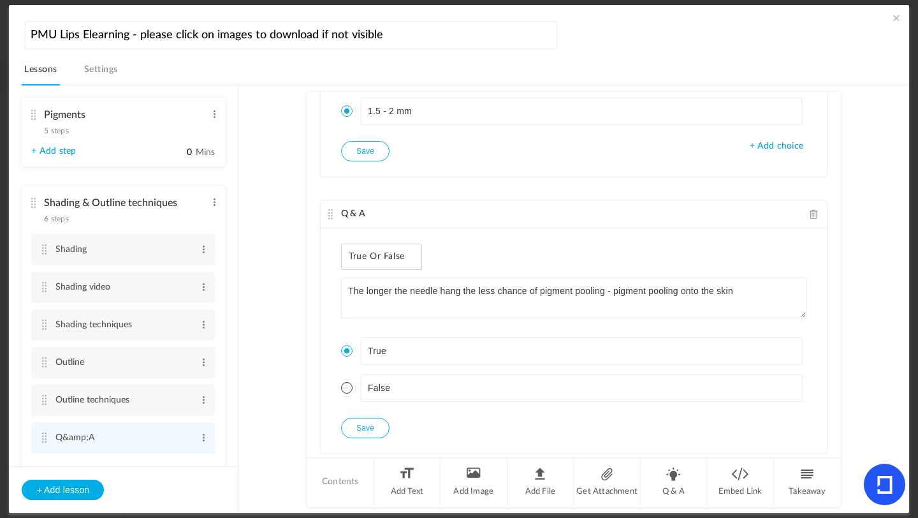
scroll to position [1636, 0]
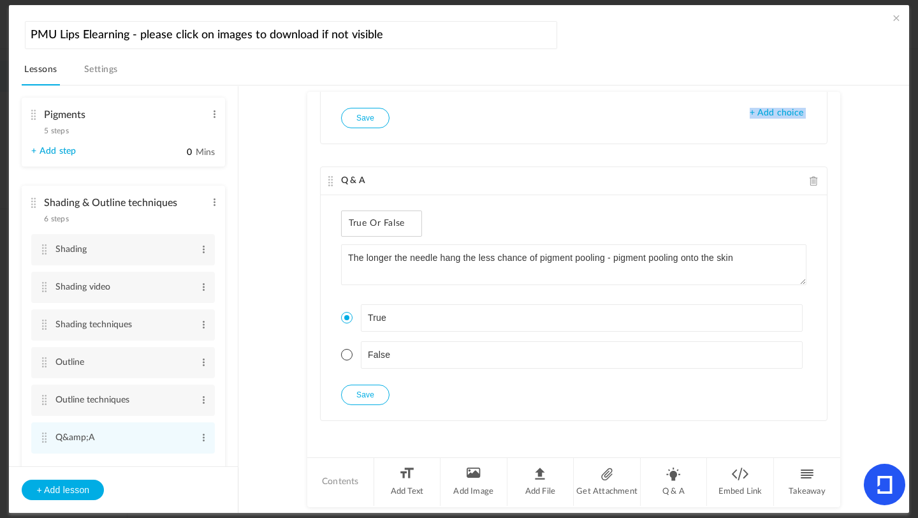
drag, startPoint x: 239, startPoint y: 281, endPoint x: 235, endPoint y: 291, distance: 10.9
click at [235, 291] on section "Introduction 3 steps Edit Delete Meet [PERSON_NAME] Edit Delete Edit Edit" at bounding box center [465, 299] width 857 height 428
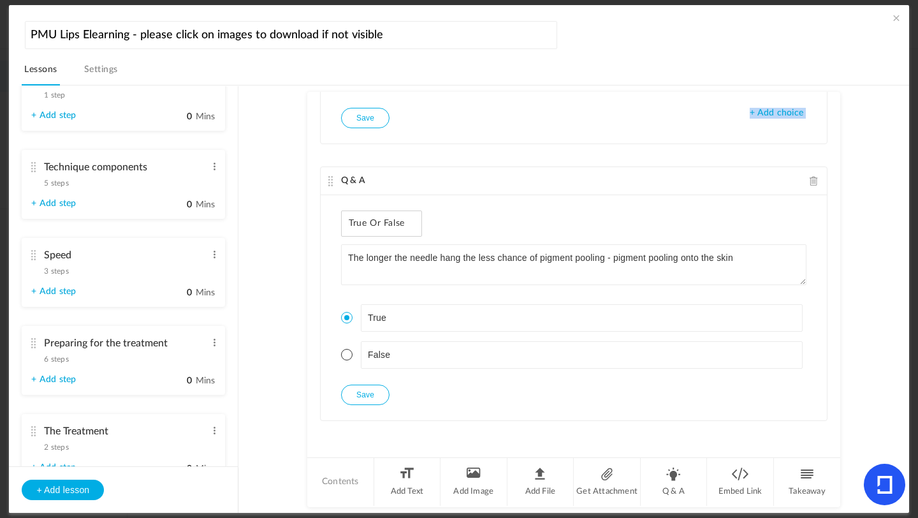
scroll to position [1072, 0]
click at [34, 171] on cite at bounding box center [33, 166] width 9 height 10
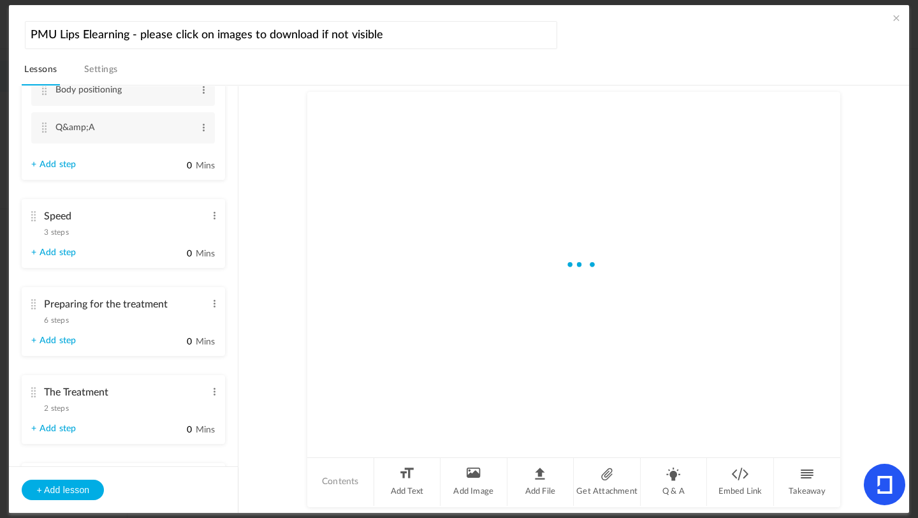
scroll to position [837, 0]
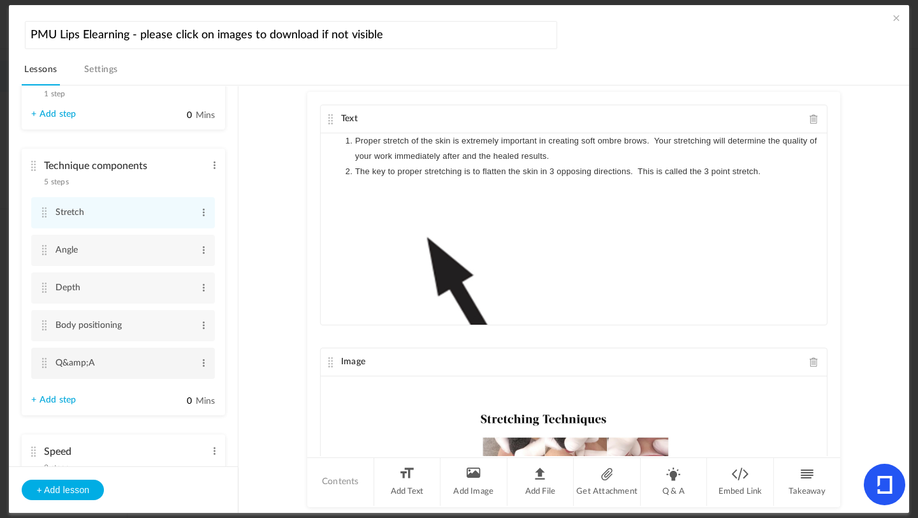
click at [44, 368] on cite at bounding box center [44, 363] width 9 height 10
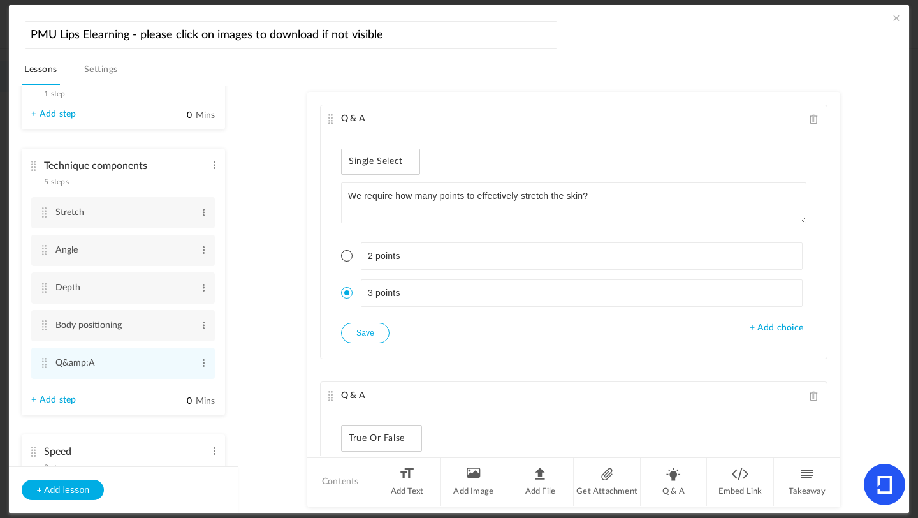
drag, startPoint x: 834, startPoint y: 142, endPoint x: 833, endPoint y: 177, distance: 34.4
click at [832, 179] on div "Q & A Single Select We require how many points to effectively stretch the skin?…" at bounding box center [573, 274] width 533 height 364
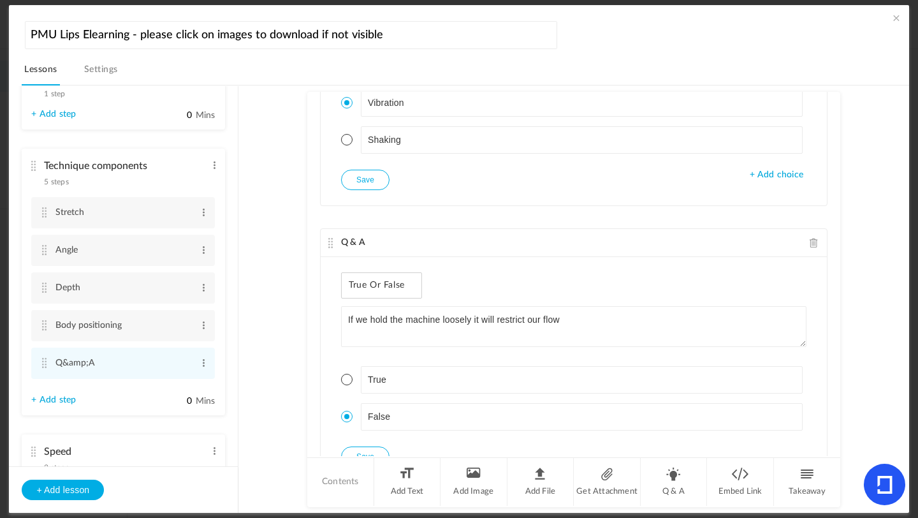
scroll to position [1710, 0]
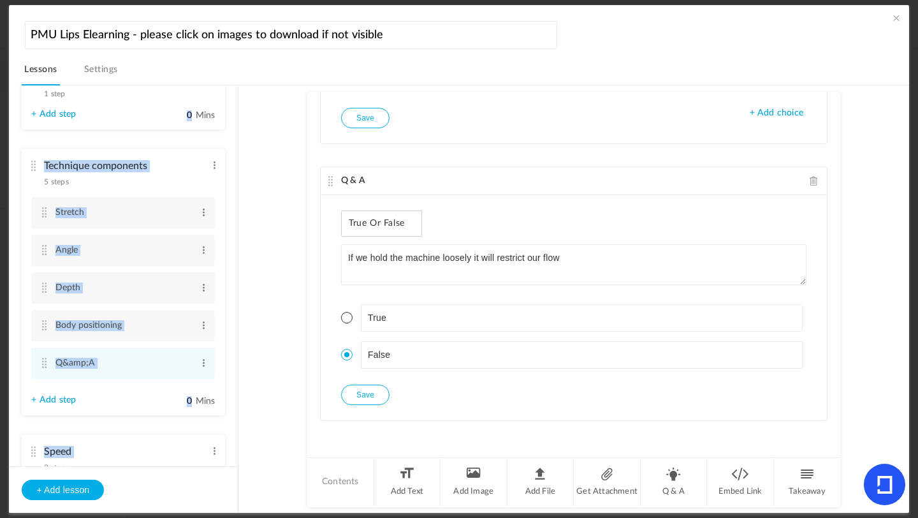
drag, startPoint x: 239, startPoint y: 328, endPoint x: 237, endPoint y: 358, distance: 29.4
click at [237, 358] on aside "Introduction 3 steps Edit Delete Meet [PERSON_NAME] Edit Delete Edit Delete Edit" at bounding box center [124, 299] width 230 height 427
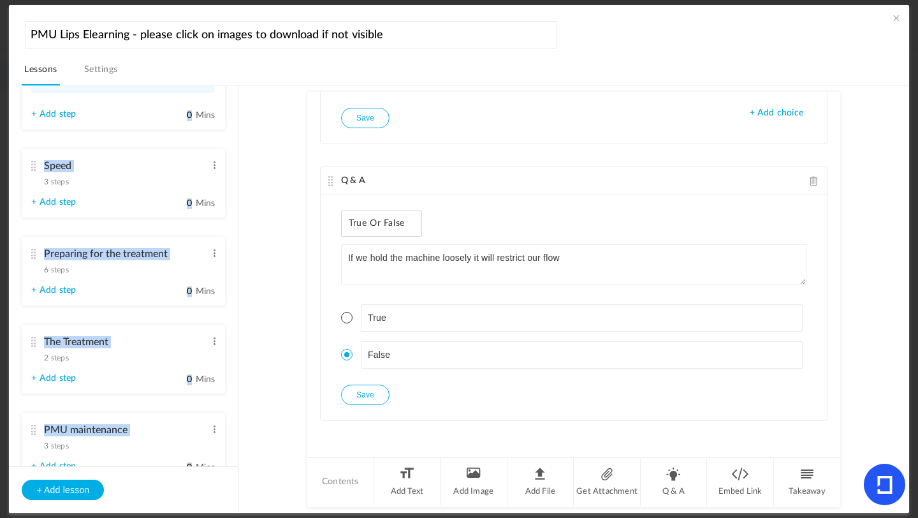
scroll to position [1109, 0]
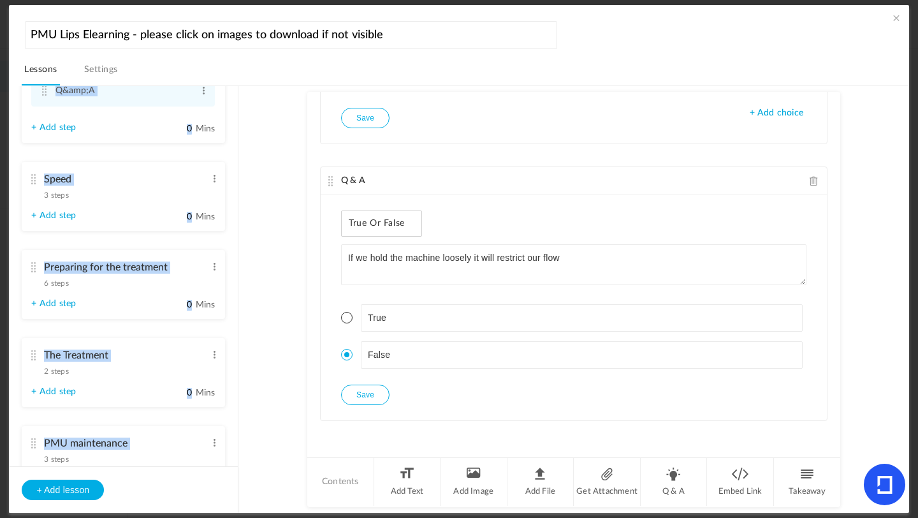
click at [52, 199] on span "3 steps" at bounding box center [56, 195] width 24 height 8
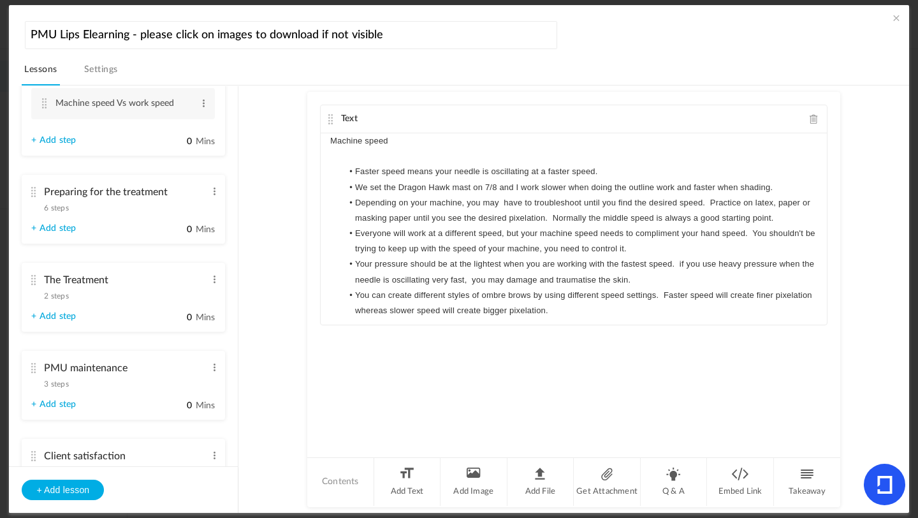
click at [37, 195] on cite at bounding box center [33, 192] width 9 height 10
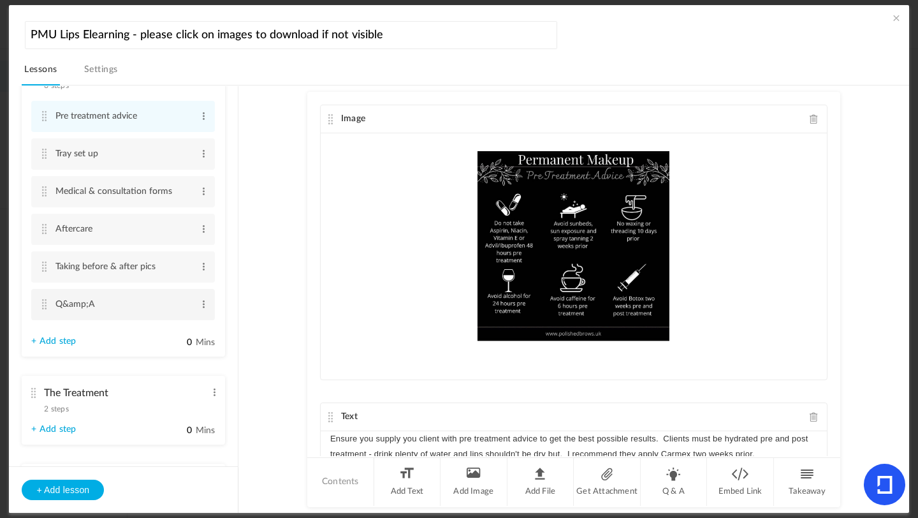
click at [43, 309] on cite at bounding box center [44, 304] width 9 height 10
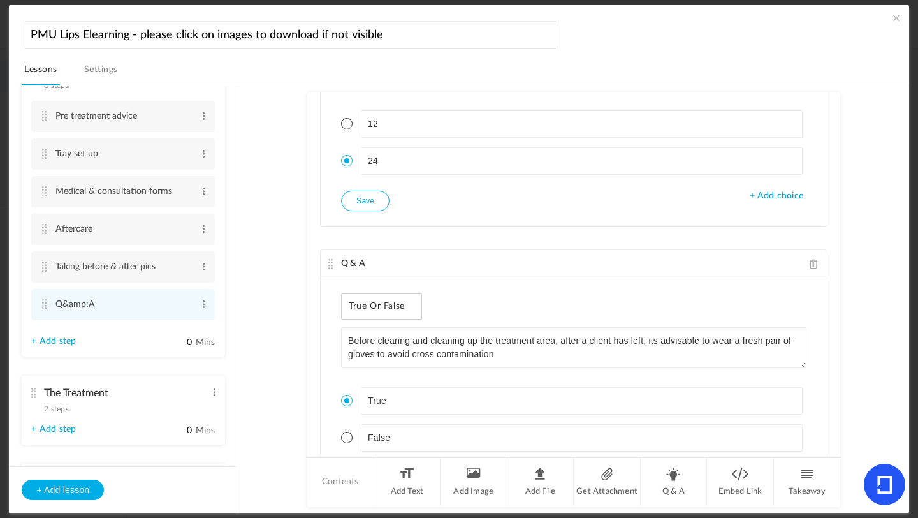
scroll to position [1082, 0]
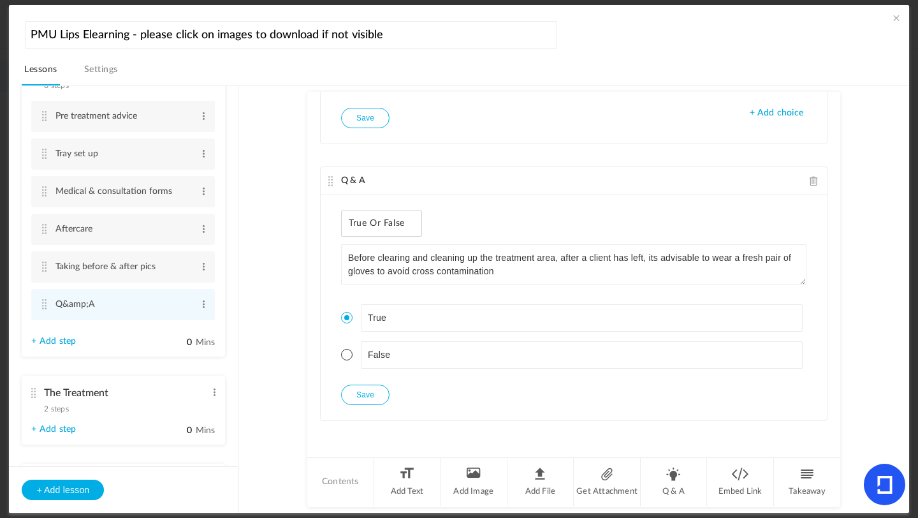
click at [898, 20] on span at bounding box center [896, 17] width 13 height 13
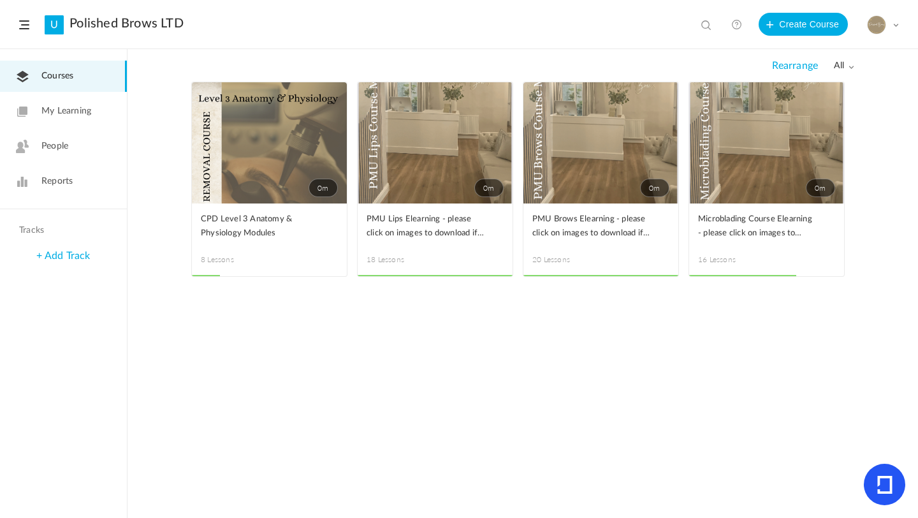
click at [899, 21] on header "U Polished Brows LTD View all No results Create Course My Profile University Se…" at bounding box center [459, 24] width 918 height 49
click at [897, 26] on span at bounding box center [896, 25] width 6 height 6
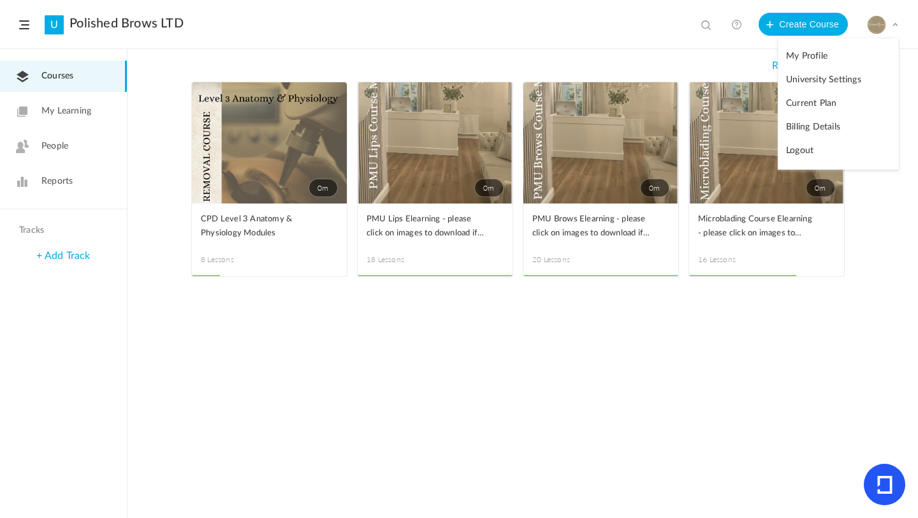
click at [840, 151] on link "Logout" at bounding box center [839, 151] width 120 height 24
